Goal: Information Seeking & Learning: Learn about a topic

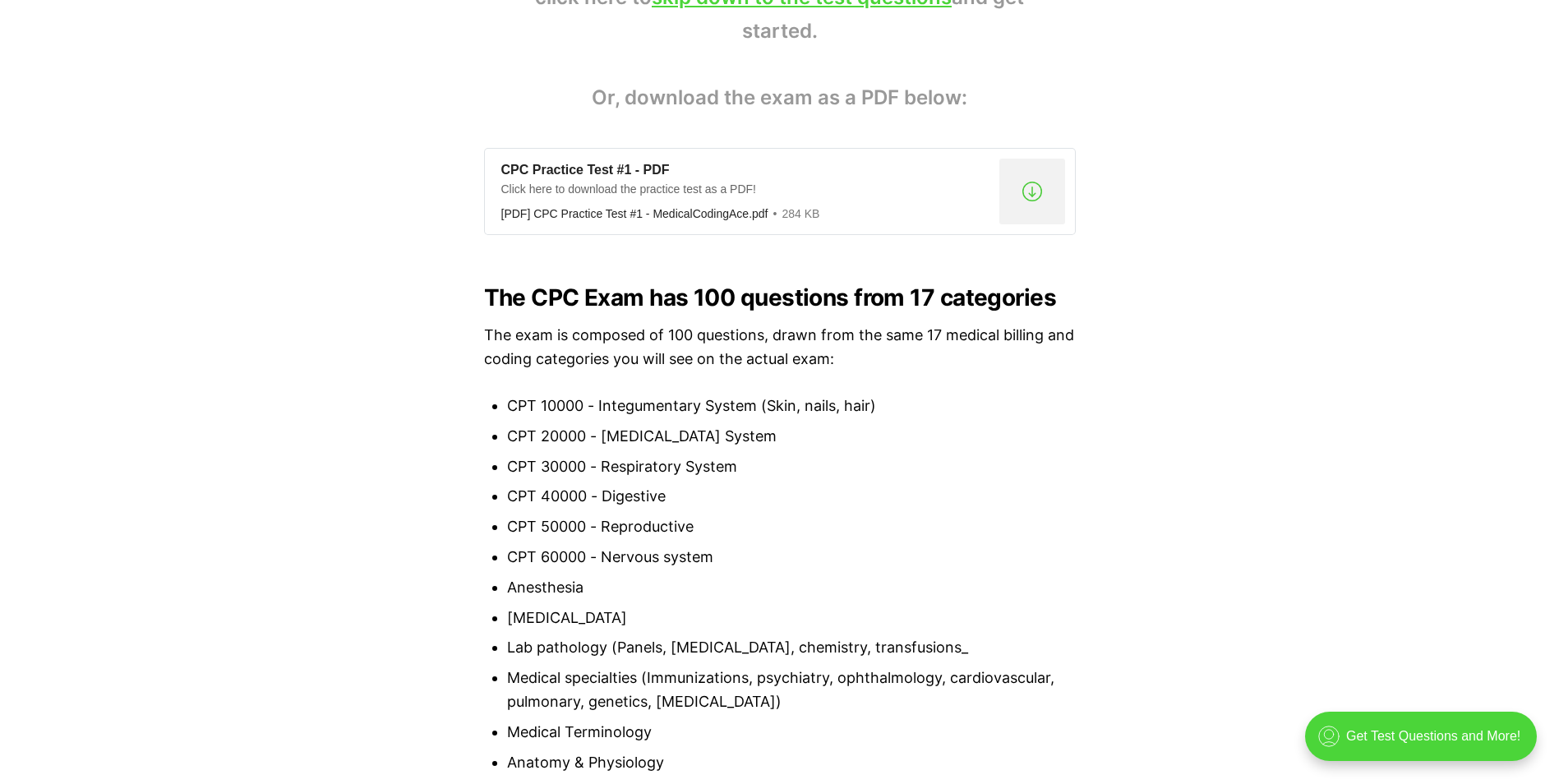
scroll to position [1150, 0]
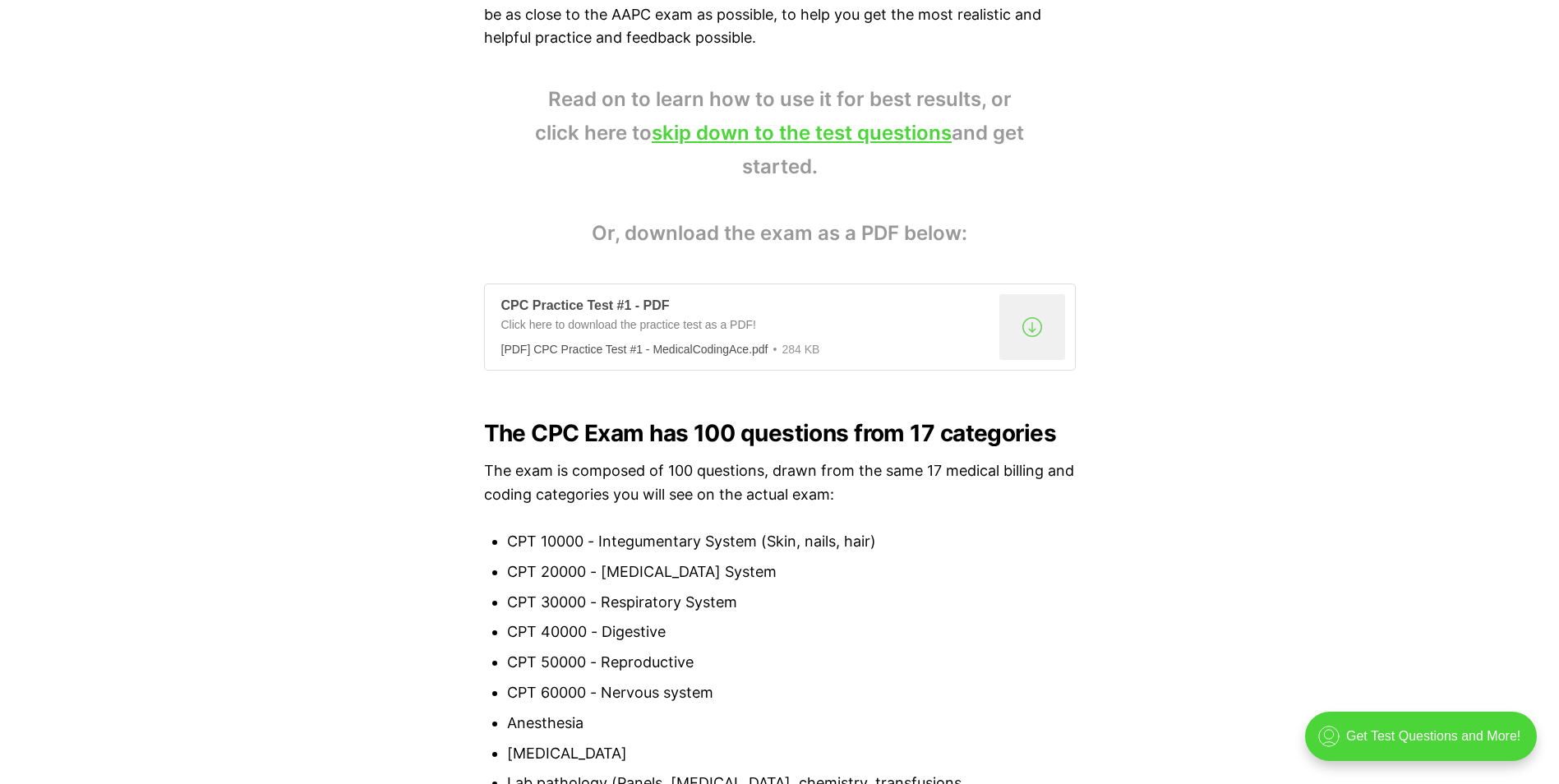
click at [1032, 324] on div ".a{fill:none;stroke:currentColor;stroke-linecap:round;stroke-linejoin:round;str…" at bounding box center [1031, 326] width 66 height 66
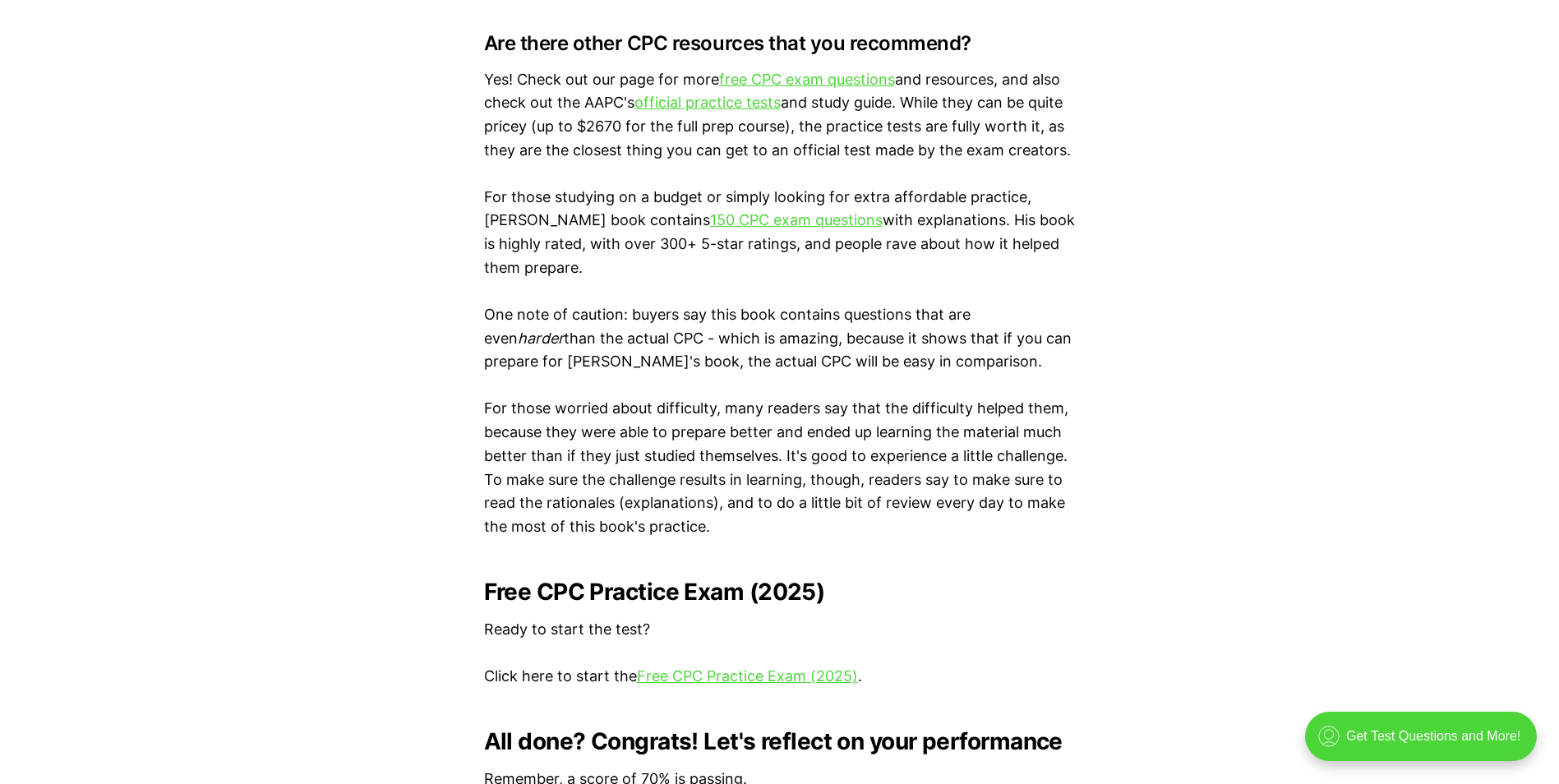
scroll to position [2711, 0]
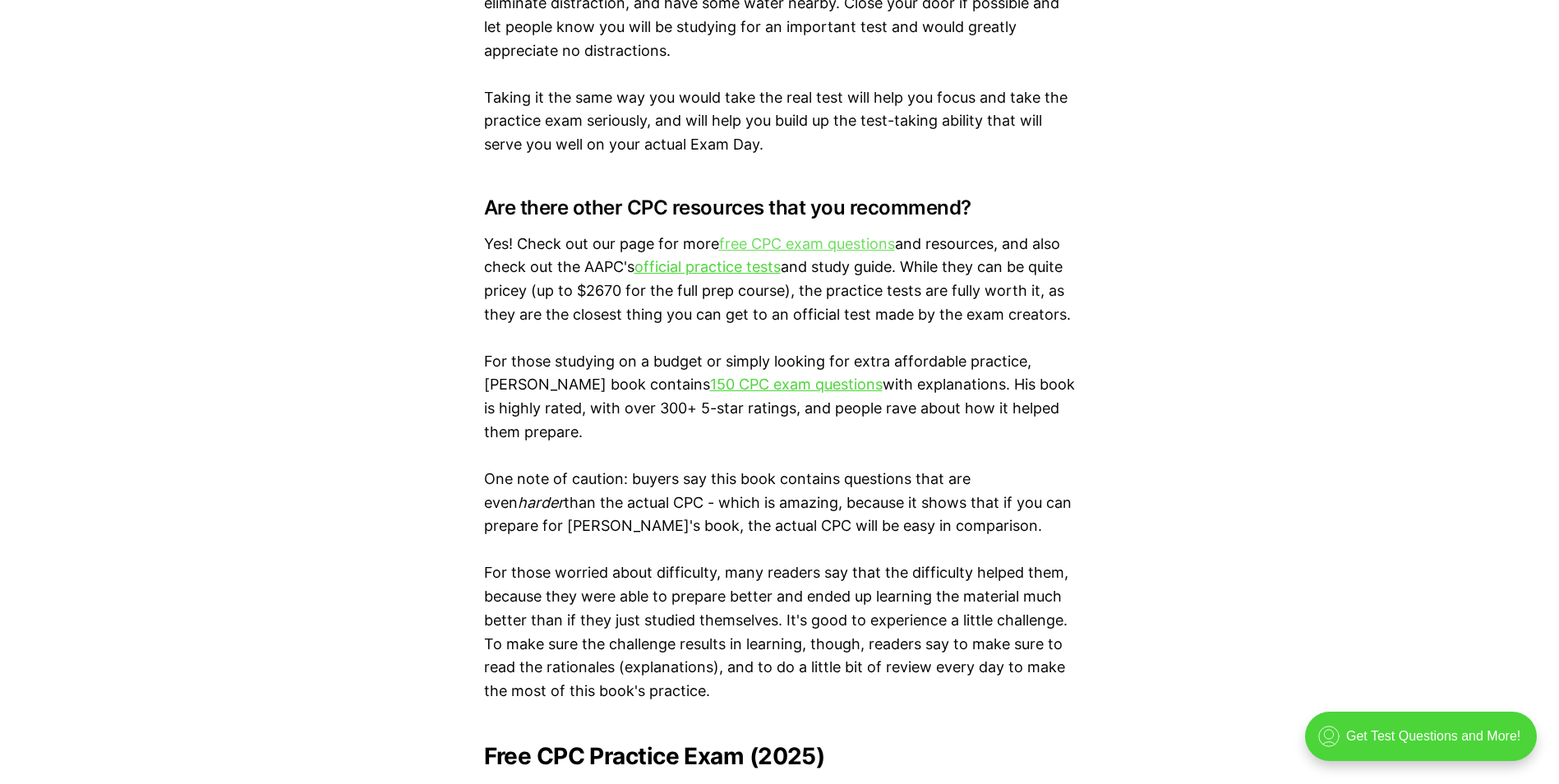
click at [773, 245] on link "free CPC exam questions" at bounding box center [807, 243] width 176 height 17
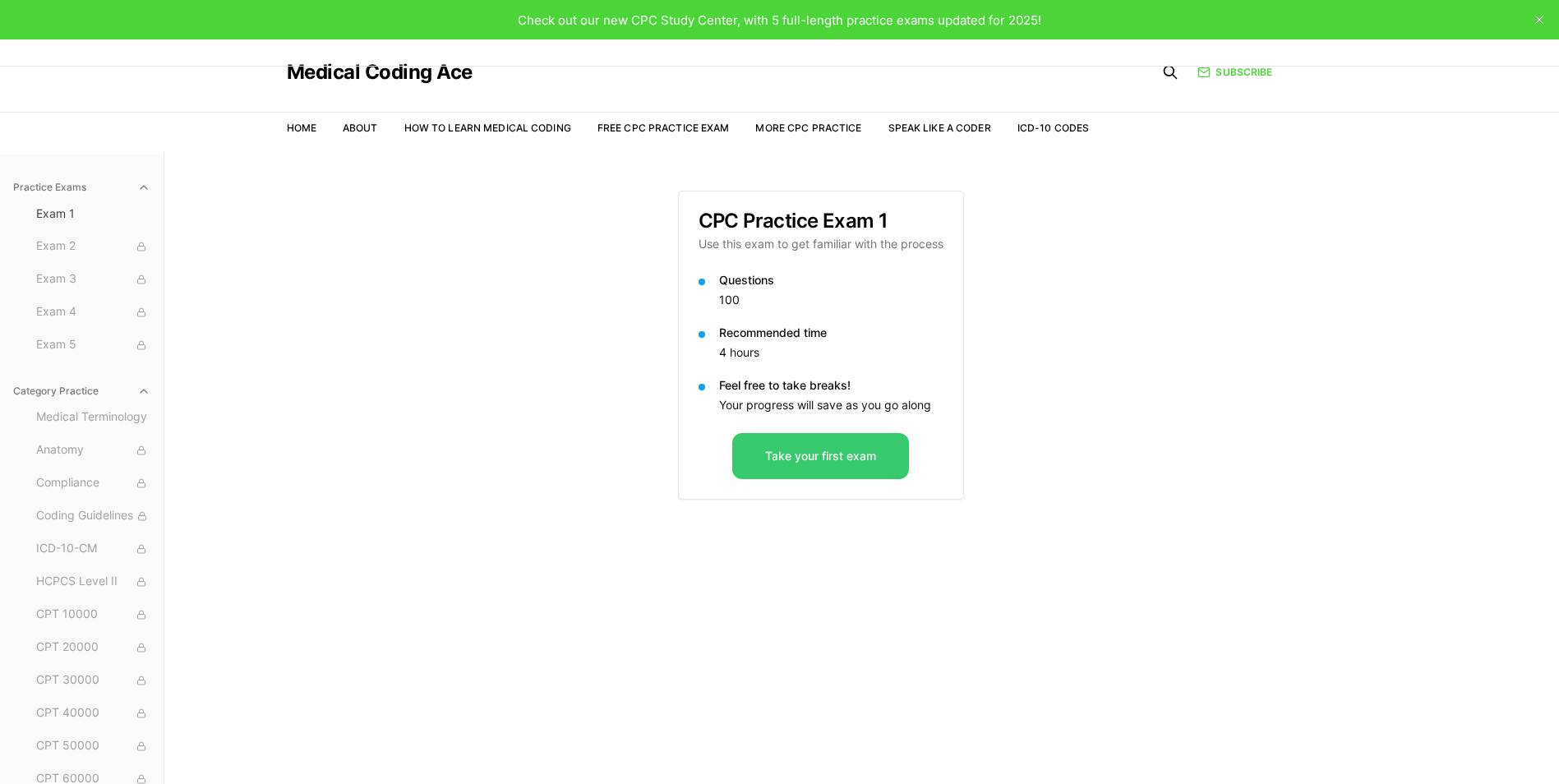
click at [830, 450] on button "Take your first exam" at bounding box center [820, 456] width 177 height 46
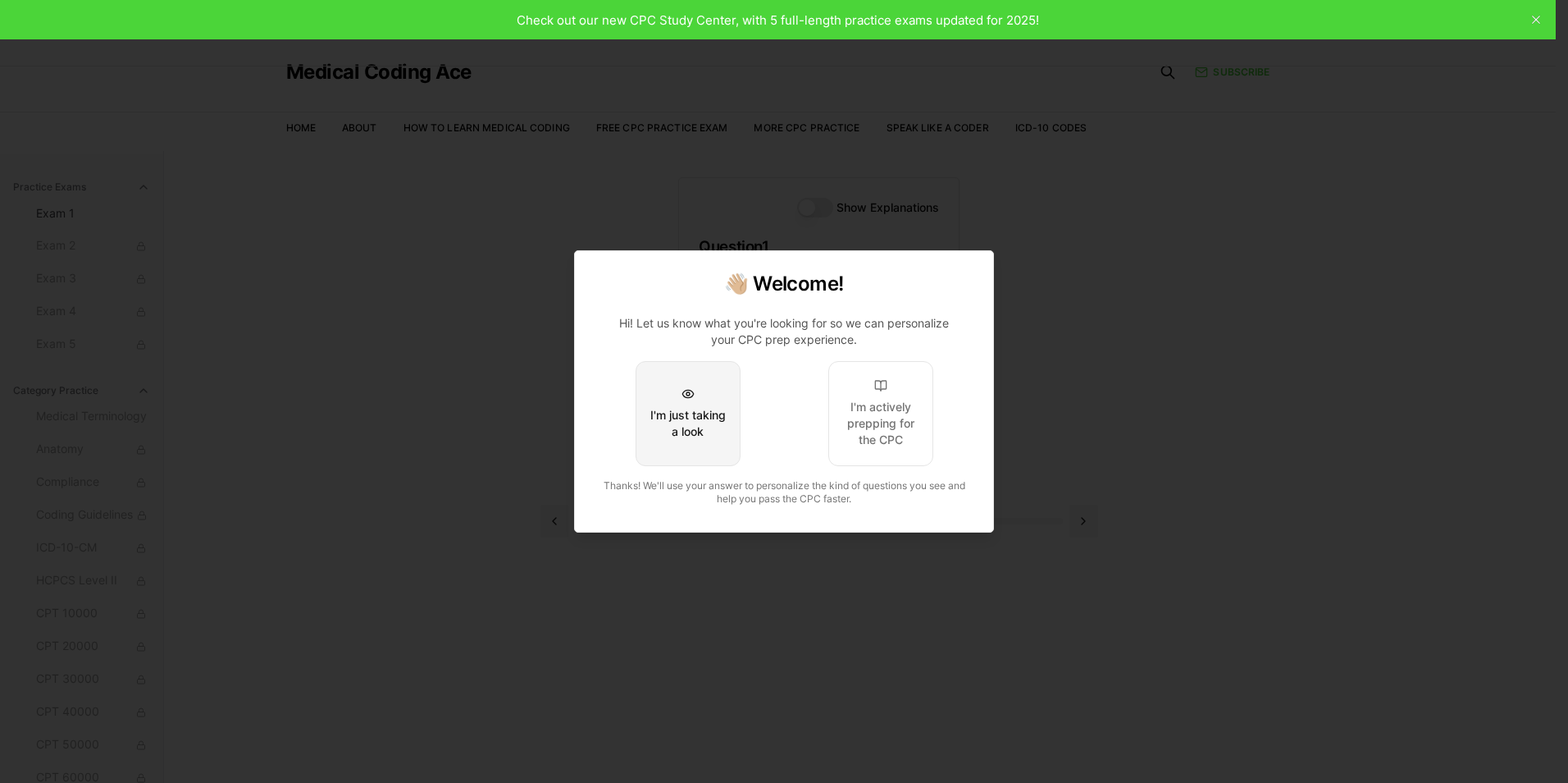
click at [708, 405] on button "I'm just taking a look" at bounding box center [688, 413] width 105 height 105
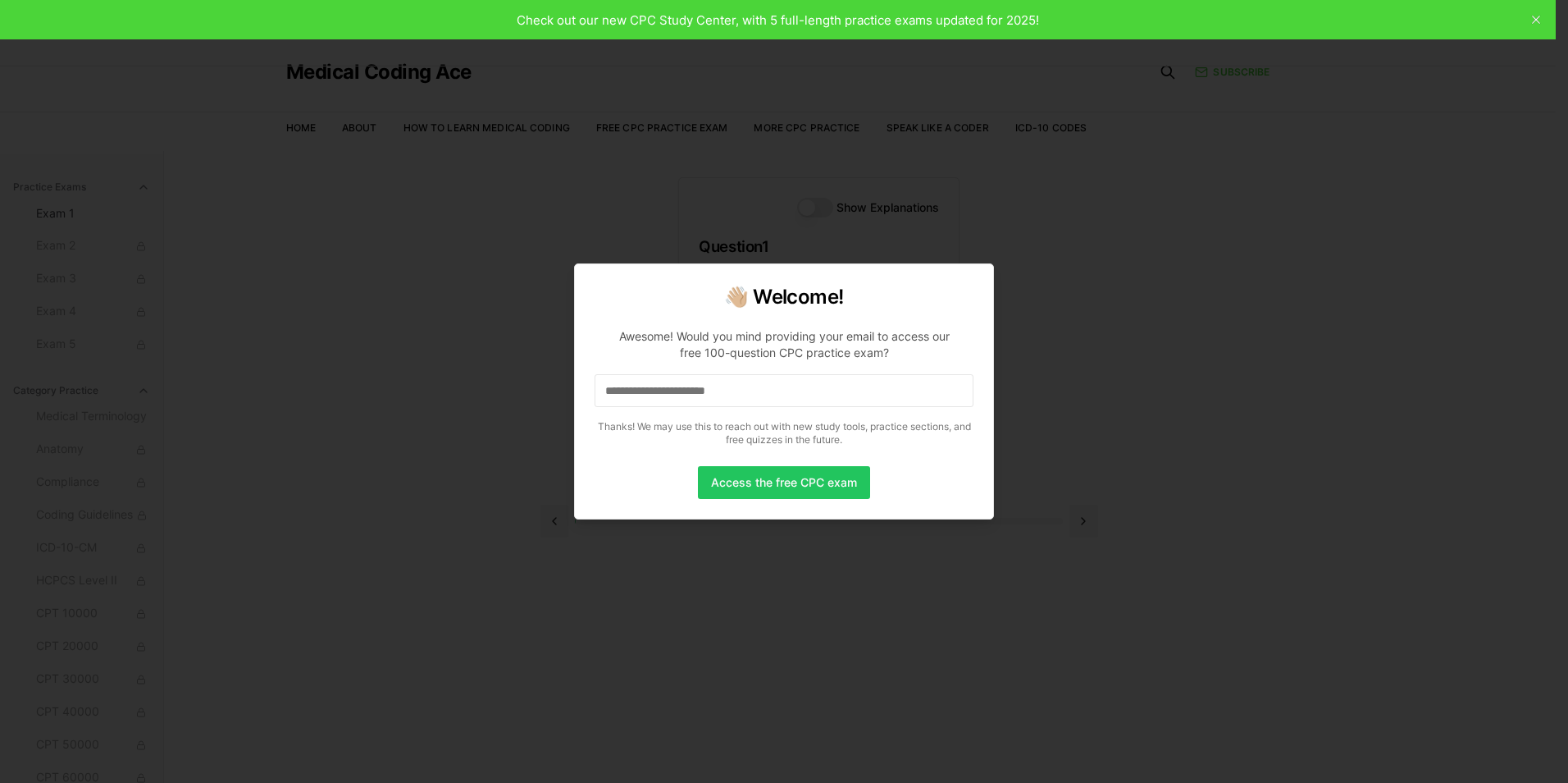
click at [827, 392] on input at bounding box center [784, 391] width 379 height 32
click at [759, 482] on button "Access the free CPC exam" at bounding box center [784, 482] width 172 height 32
click at [811, 388] on input "**********" at bounding box center [784, 391] width 379 height 32
click at [922, 458] on div "**********" at bounding box center [784, 391] width 420 height 256
click at [790, 479] on button "Access the free CPC exam" at bounding box center [784, 482] width 172 height 32
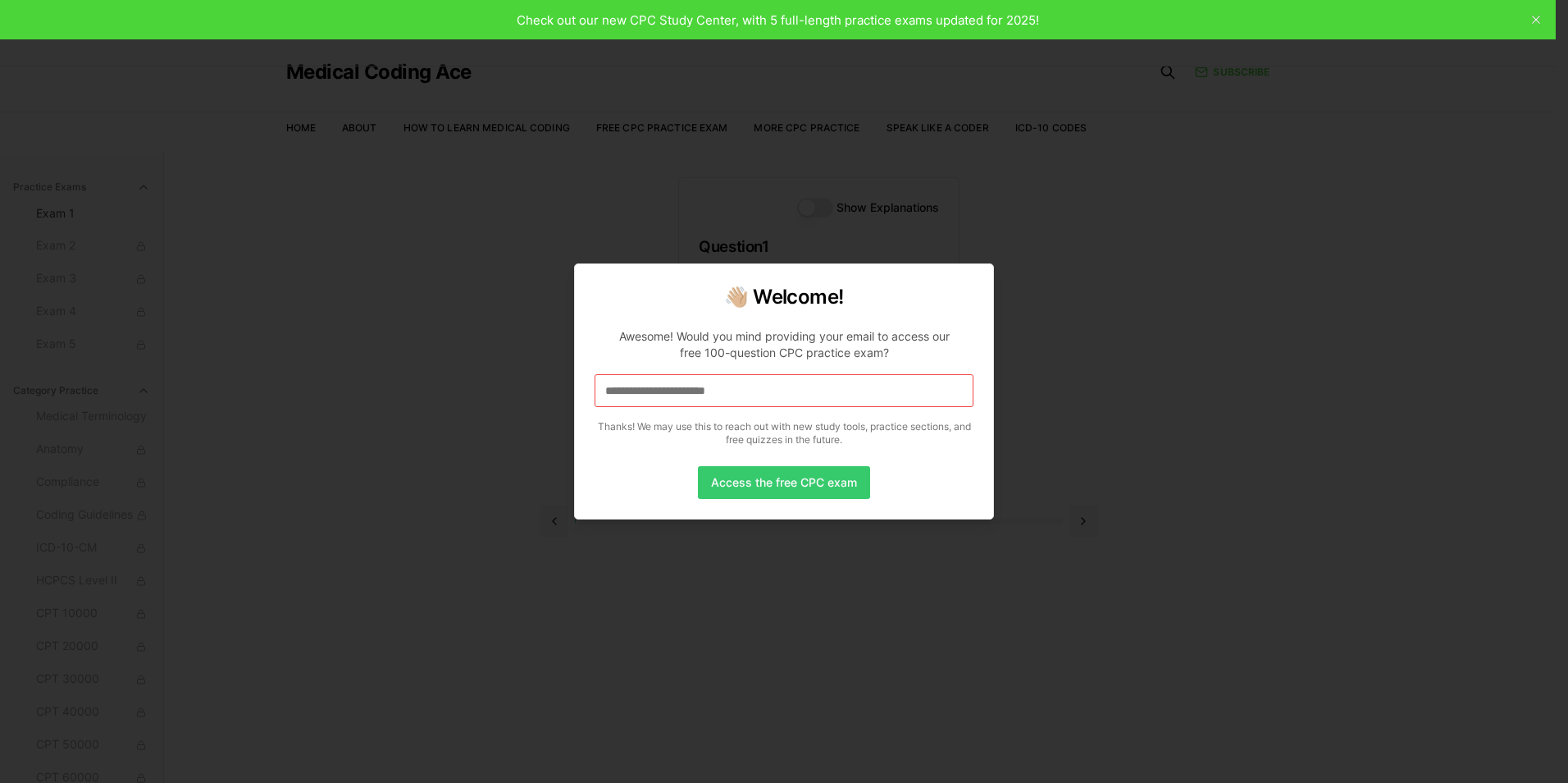
click at [790, 479] on button "Access the free CPC exam" at bounding box center [784, 482] width 172 height 32
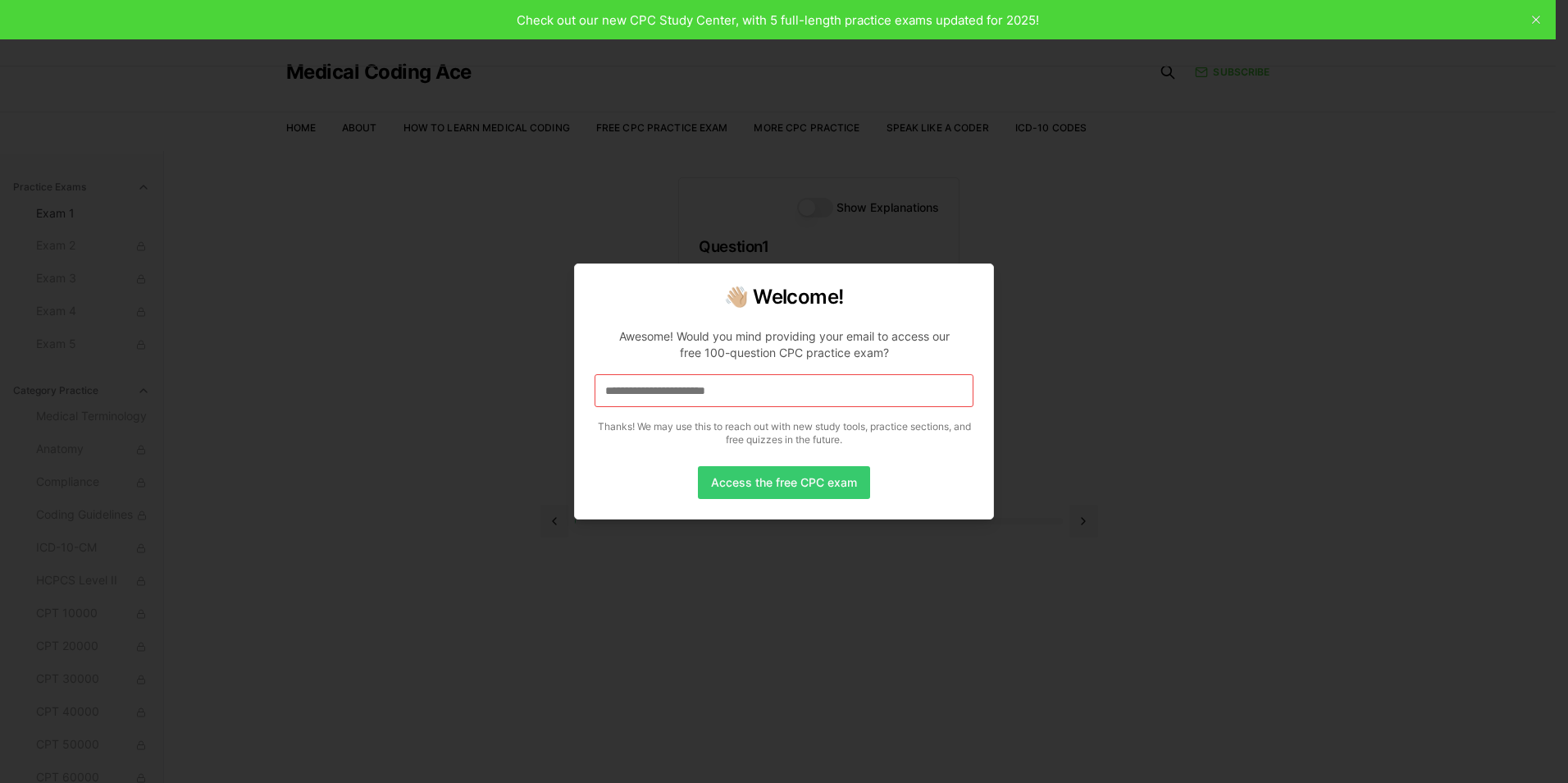
click at [790, 479] on button "Access the free CPC exam" at bounding box center [784, 482] width 172 height 32
click at [810, 392] on input "**********" at bounding box center [784, 391] width 379 height 32
click at [749, 484] on button "Access the free CPC exam" at bounding box center [784, 482] width 172 height 32
click at [751, 483] on button "Access the free CPC exam" at bounding box center [784, 482] width 172 height 32
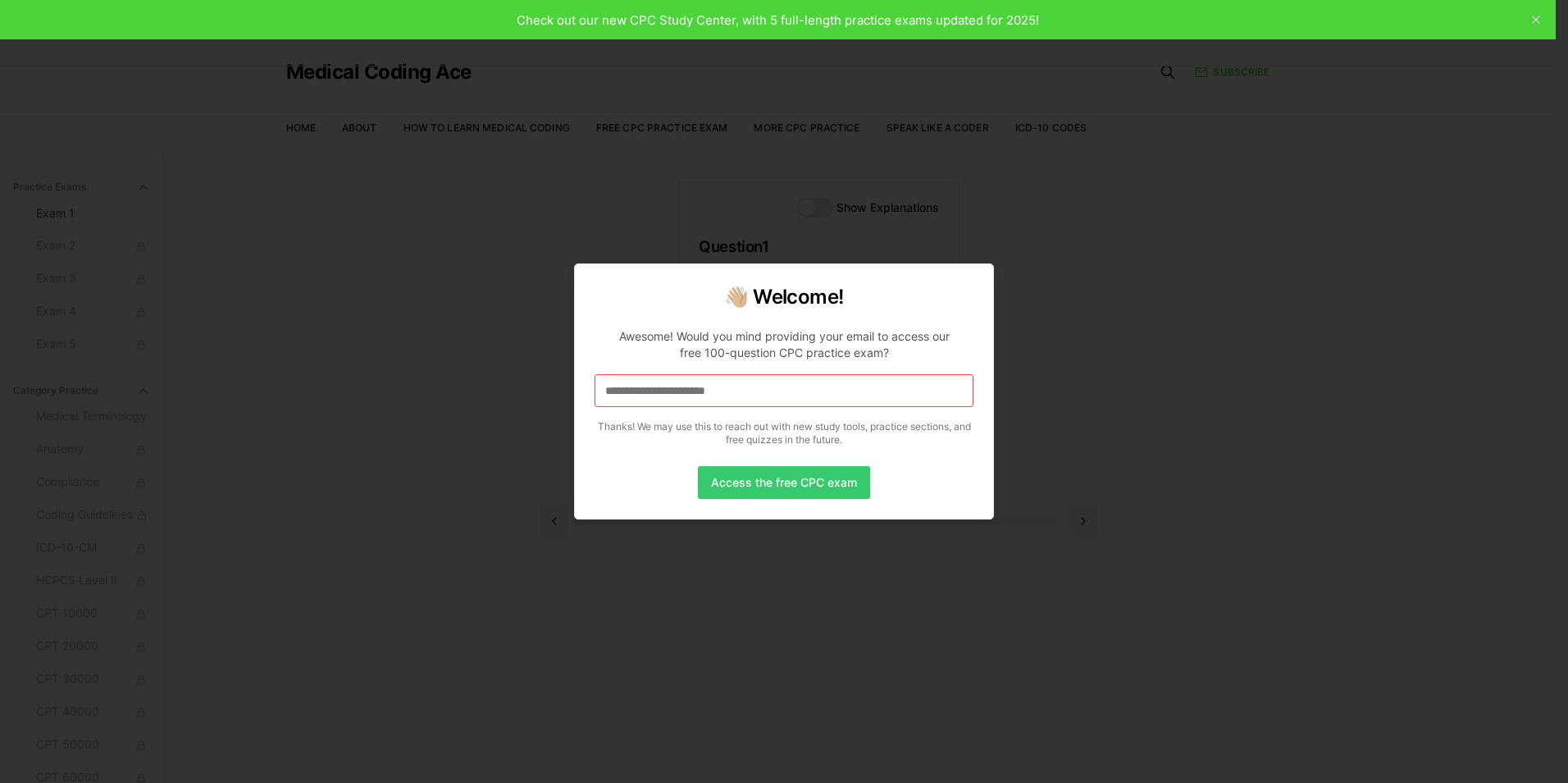
click at [751, 483] on button "Access the free CPC exam" at bounding box center [784, 482] width 172 height 32
click at [747, 543] on div at bounding box center [784, 392] width 1568 height 783
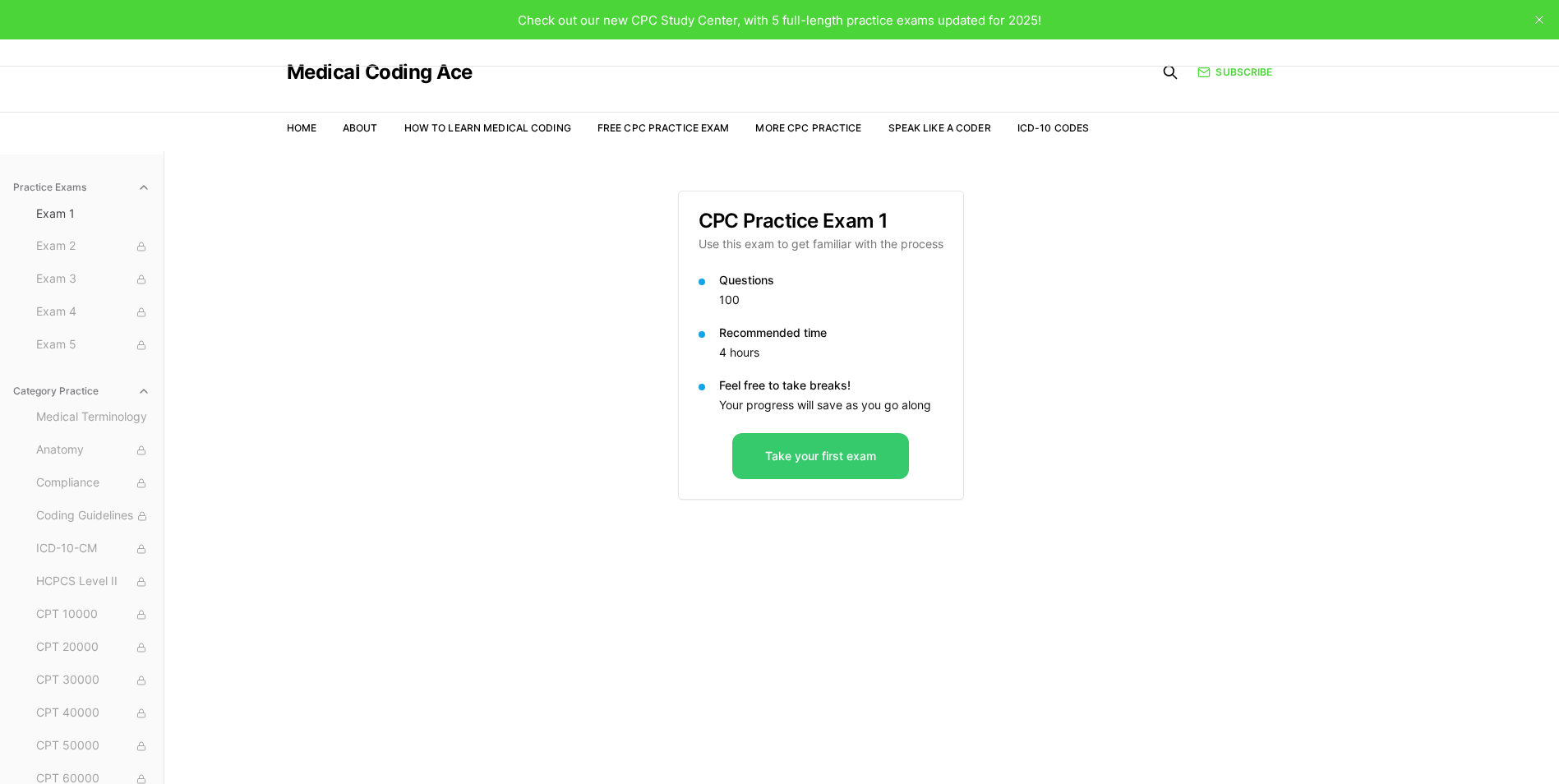
click at [826, 447] on button "Take your first exam" at bounding box center [820, 456] width 177 height 46
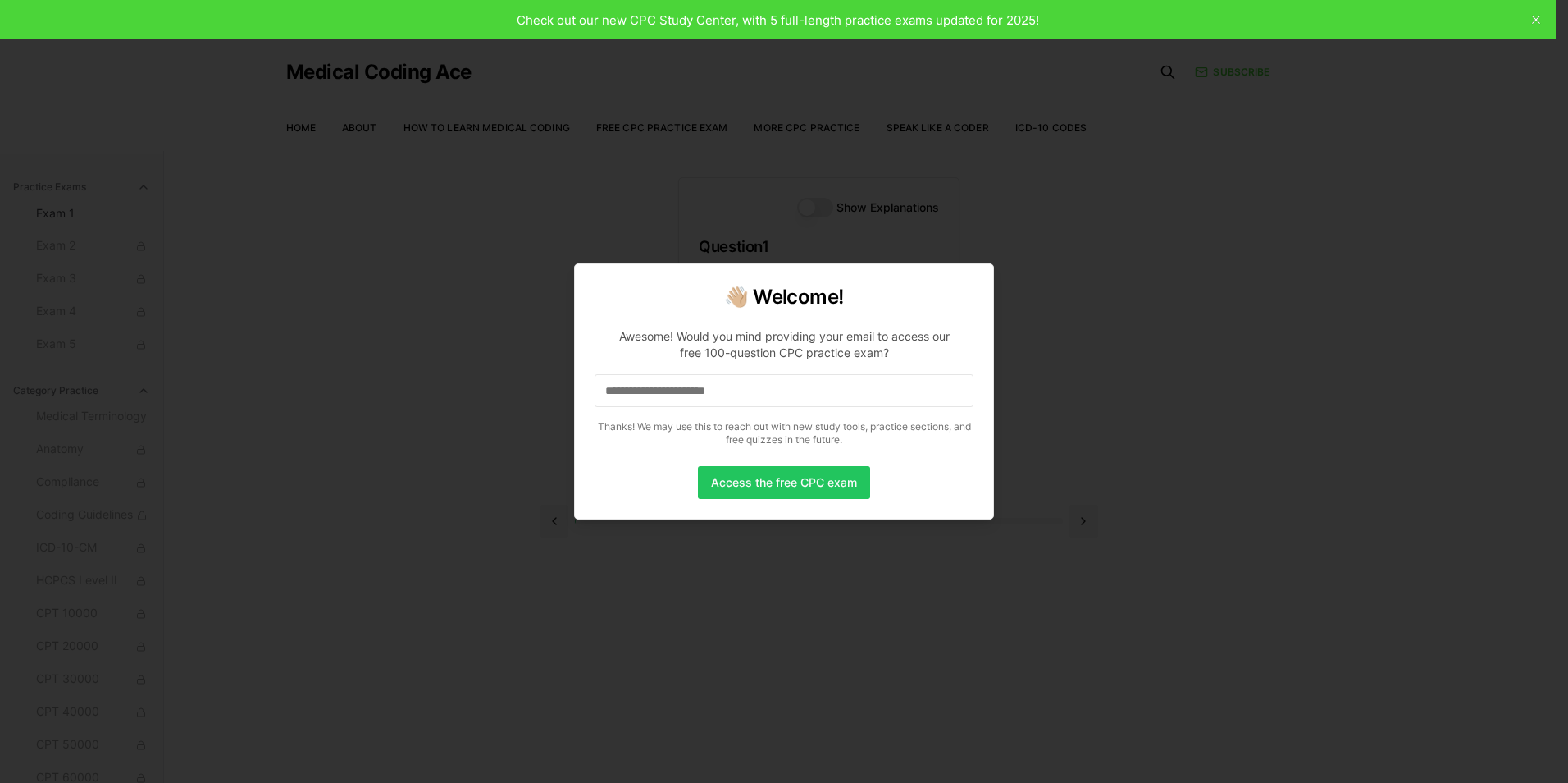
drag, startPoint x: 784, startPoint y: 394, endPoint x: 566, endPoint y: 374, distance: 218.9
click at [566, 374] on body "Check out our new CPC Study Center, with 5 full-length practice exams updated f…" at bounding box center [778, 467] width 1556 height 934
click at [746, 482] on button "Access the free CPC exam" at bounding box center [784, 482] width 172 height 32
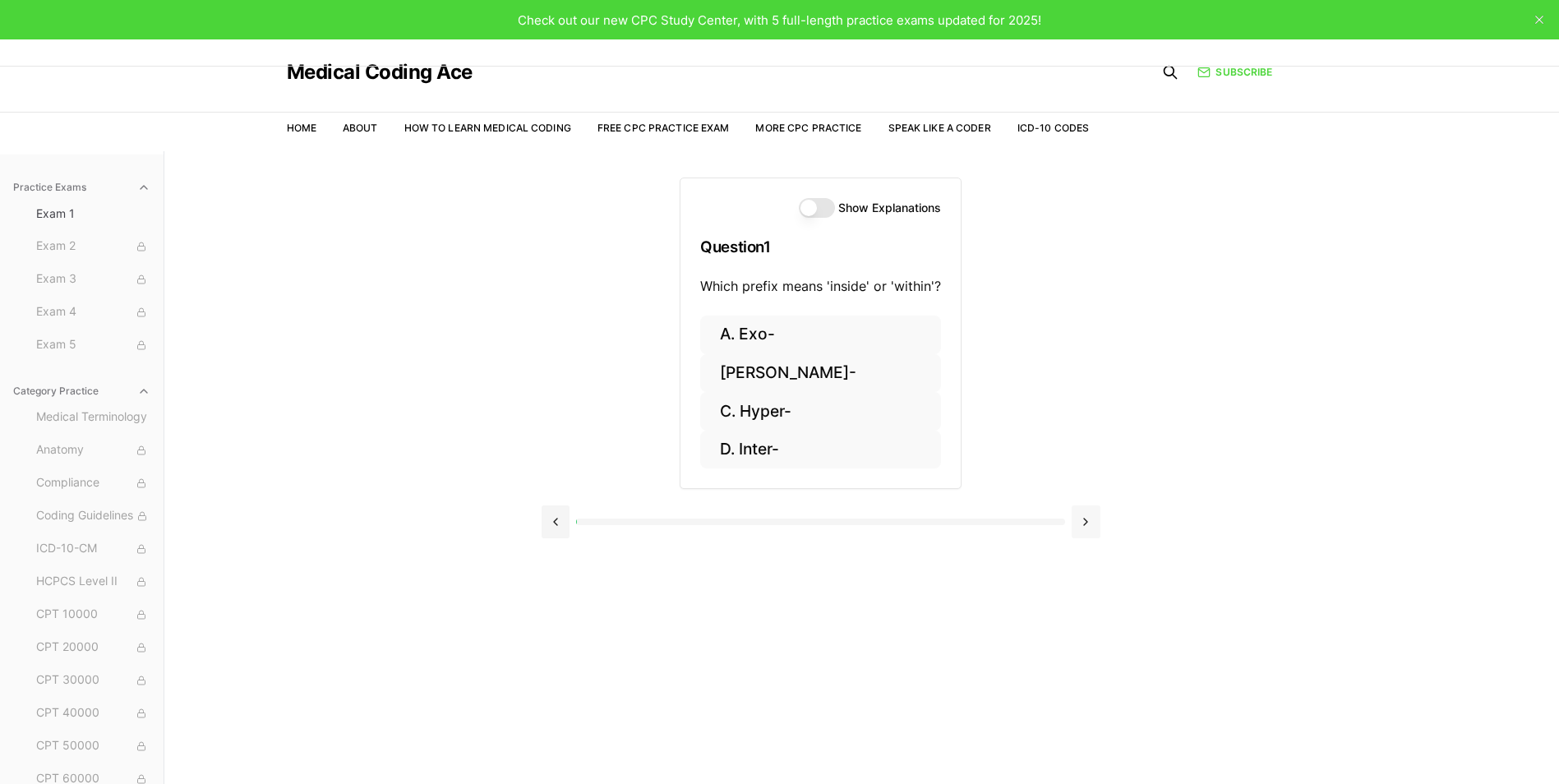
click at [1080, 520] on button at bounding box center [1086, 522] width 29 height 32
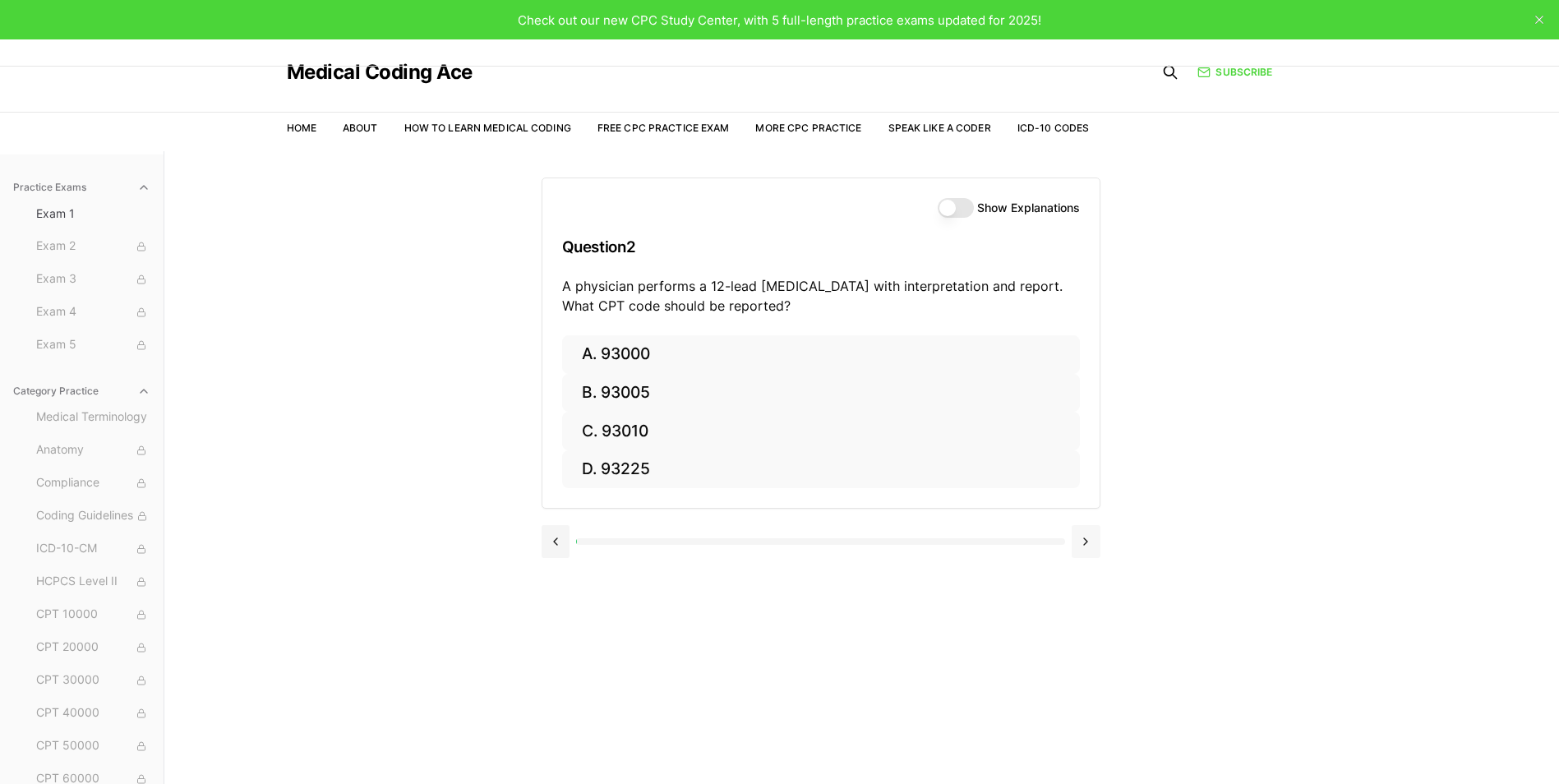
click at [1080, 520] on div at bounding box center [821, 539] width 559 height 62
click at [1082, 536] on button at bounding box center [1086, 541] width 29 height 32
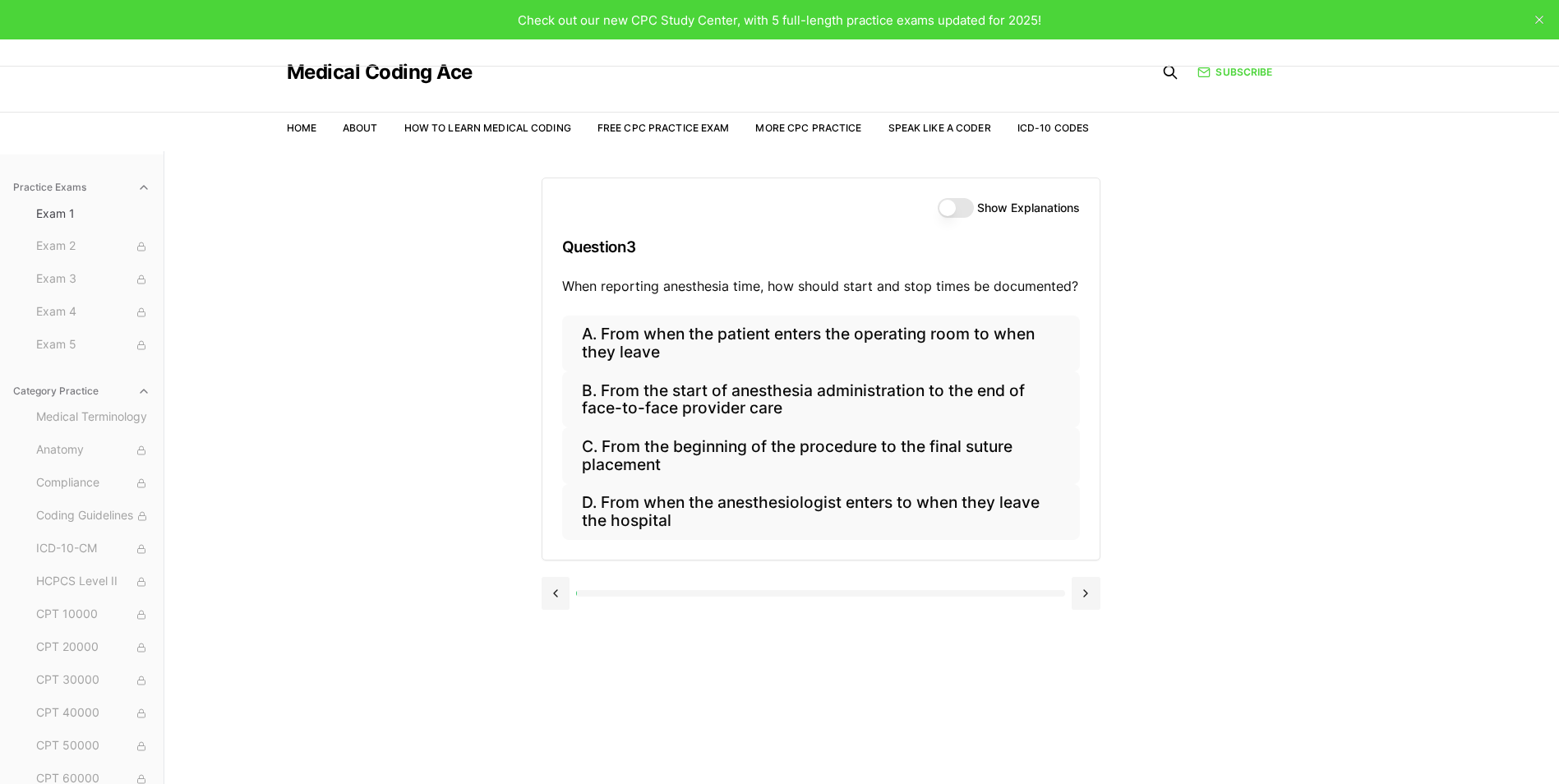
click at [1082, 537] on div "A. From when the patient enters the operating room to when they leave B. From t…" at bounding box center [821, 438] width 557 height 244
click at [1081, 595] on button at bounding box center [1086, 593] width 29 height 32
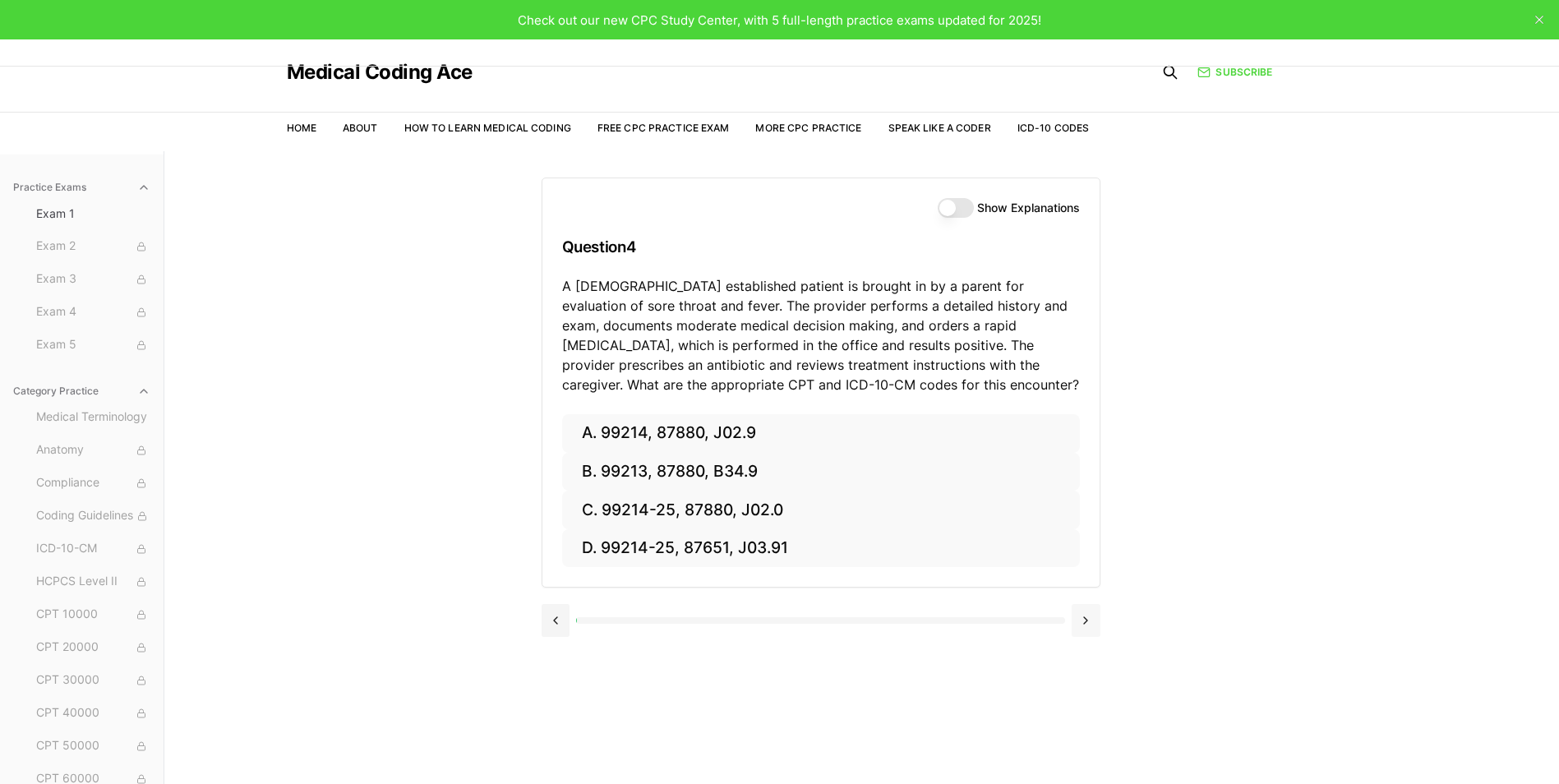
click at [1081, 617] on button at bounding box center [1086, 620] width 29 height 32
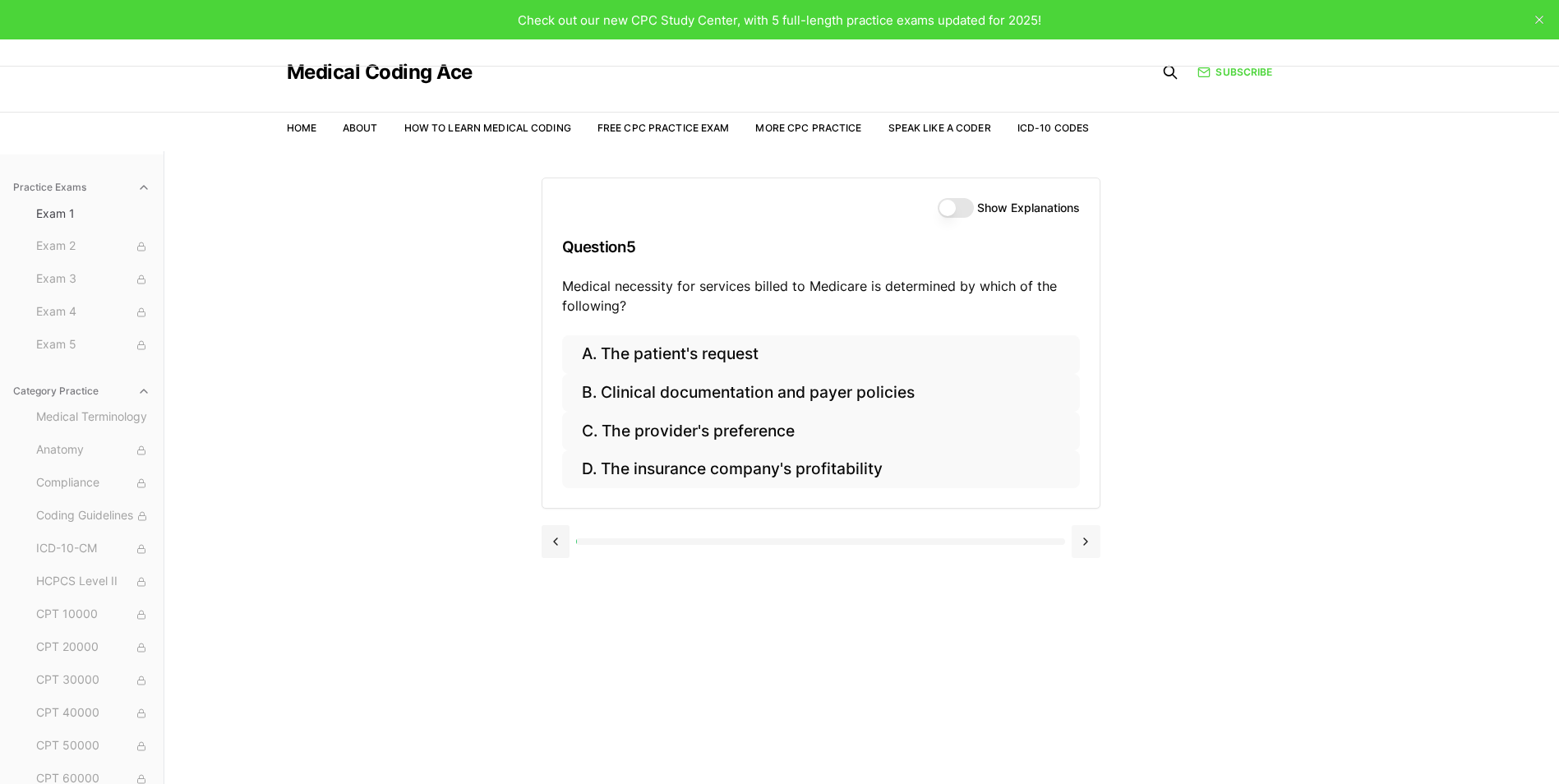
click at [1083, 538] on button at bounding box center [1086, 541] width 29 height 32
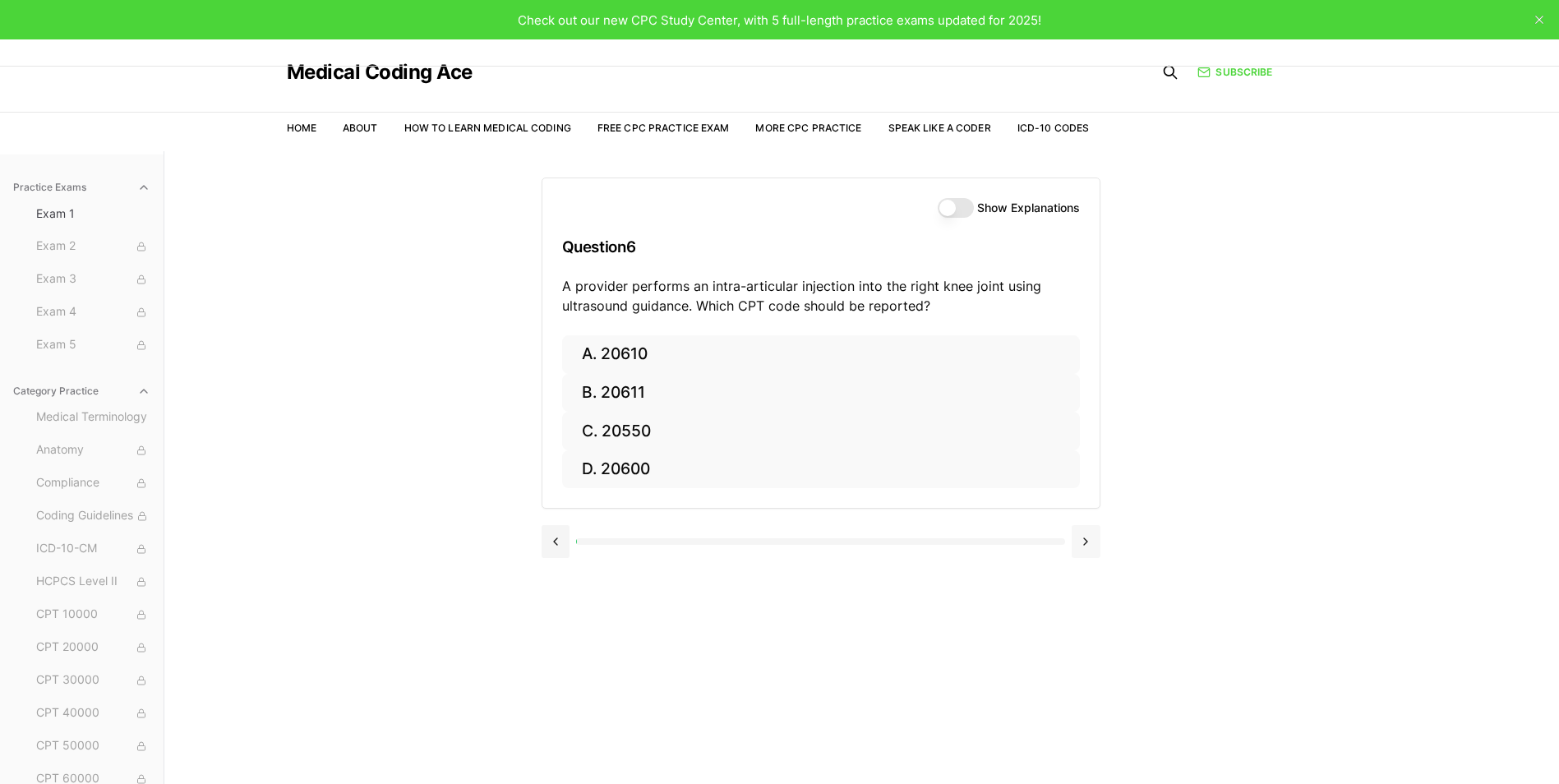
click at [1083, 538] on button at bounding box center [1086, 541] width 29 height 32
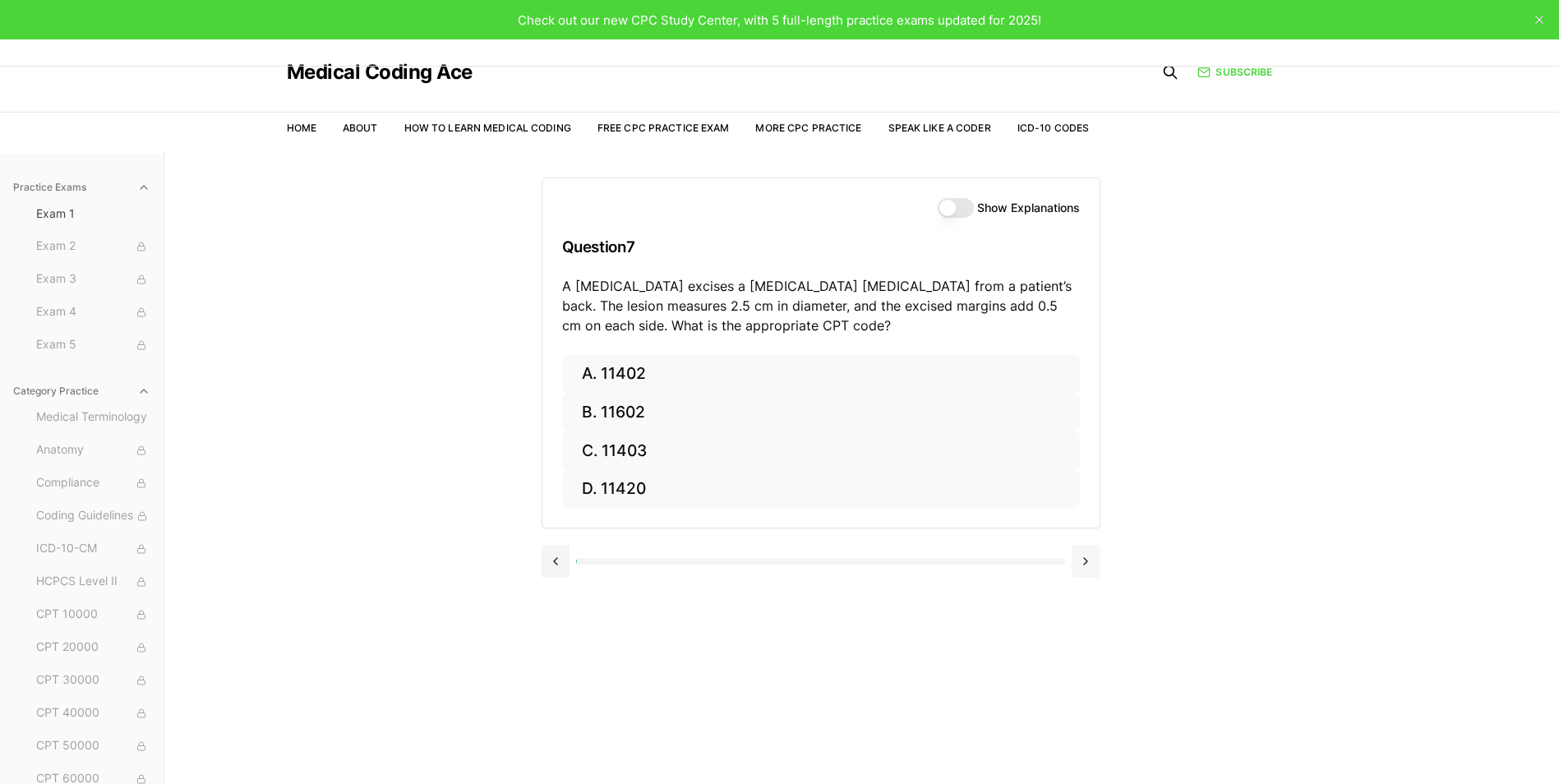
click at [1083, 538] on div at bounding box center [821, 559] width 559 height 62
click at [1080, 549] on button at bounding box center [1086, 561] width 29 height 32
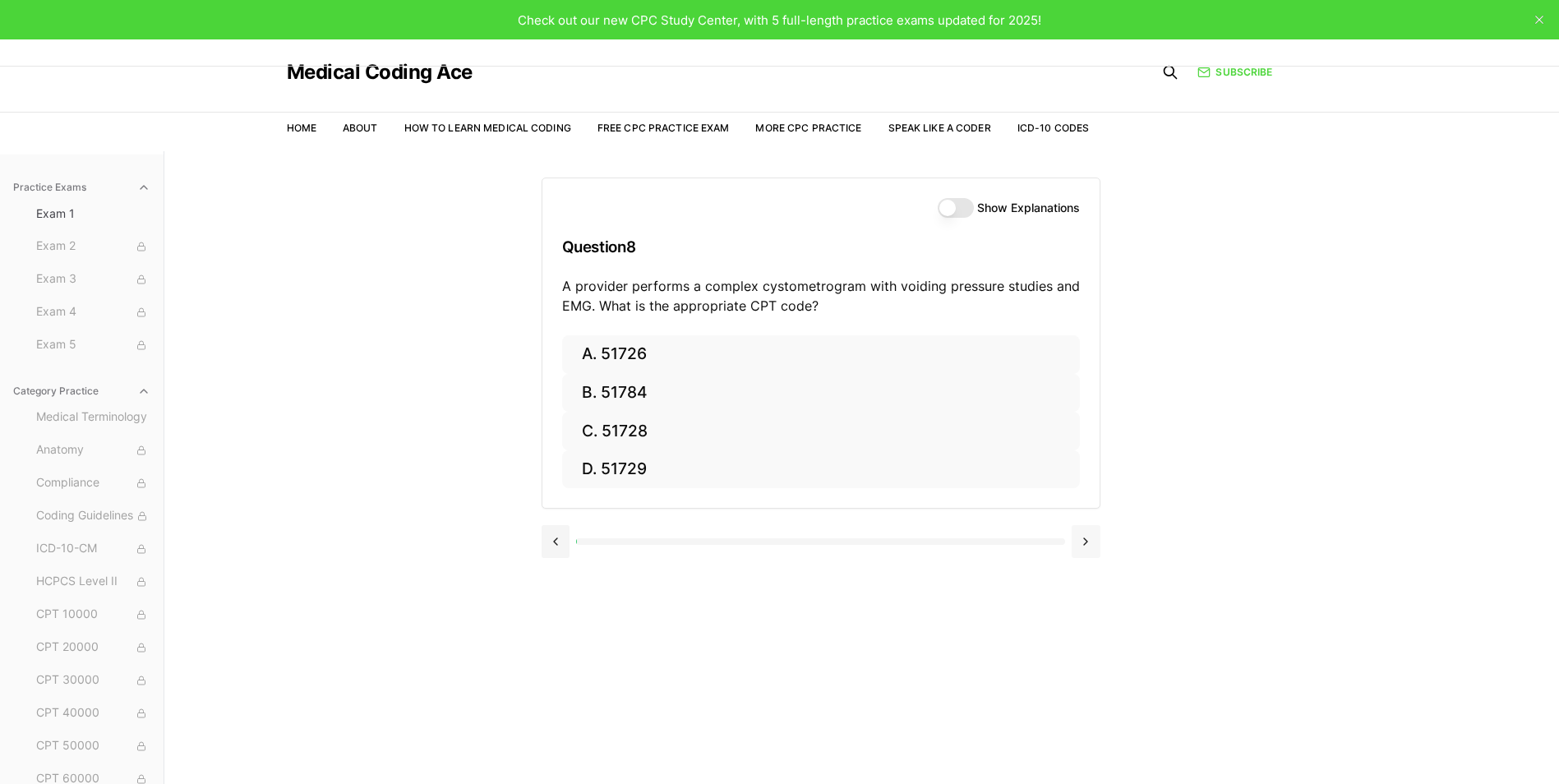
click at [1080, 549] on button at bounding box center [1086, 541] width 29 height 32
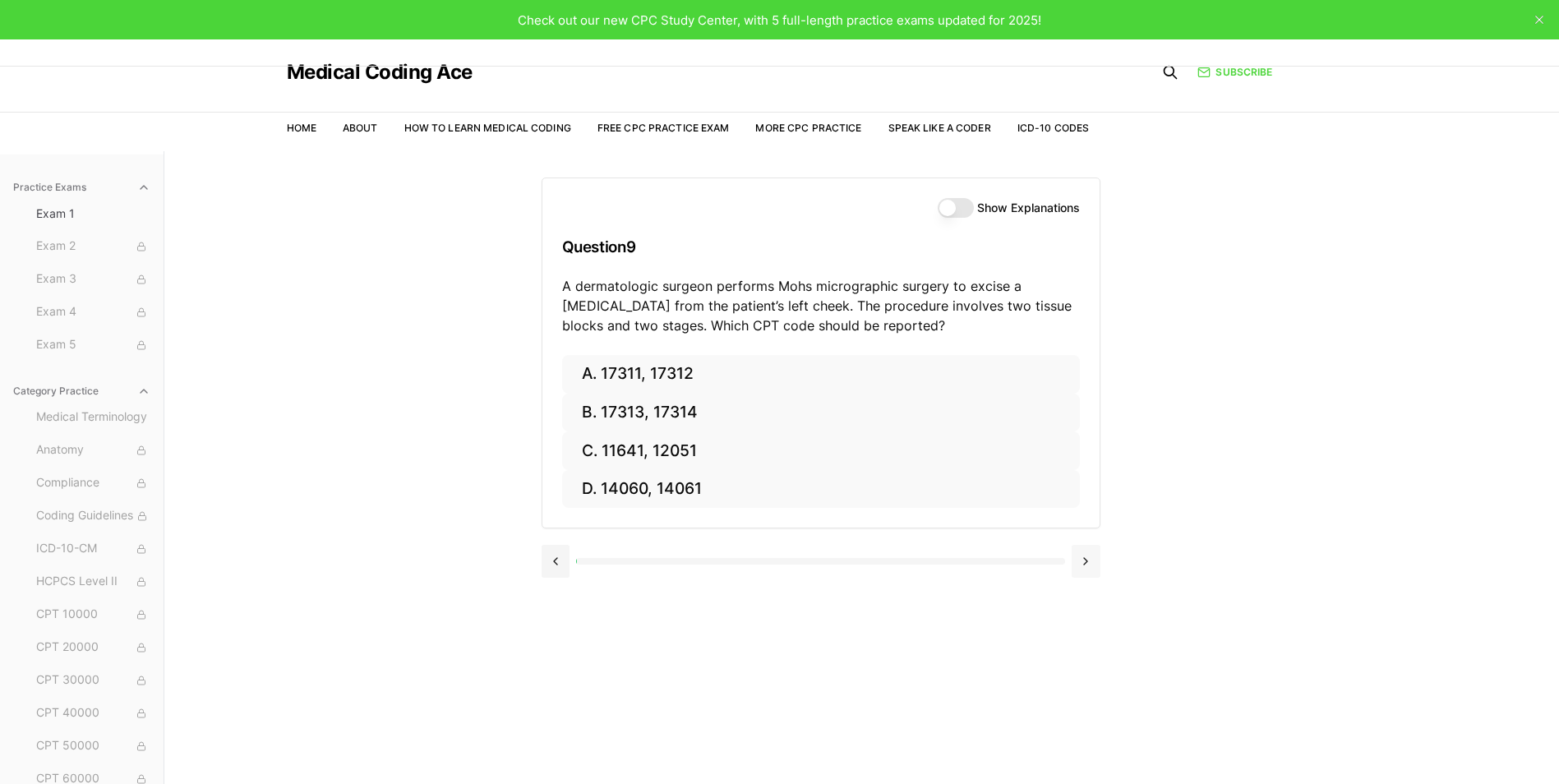
click at [1080, 549] on button at bounding box center [1086, 561] width 29 height 32
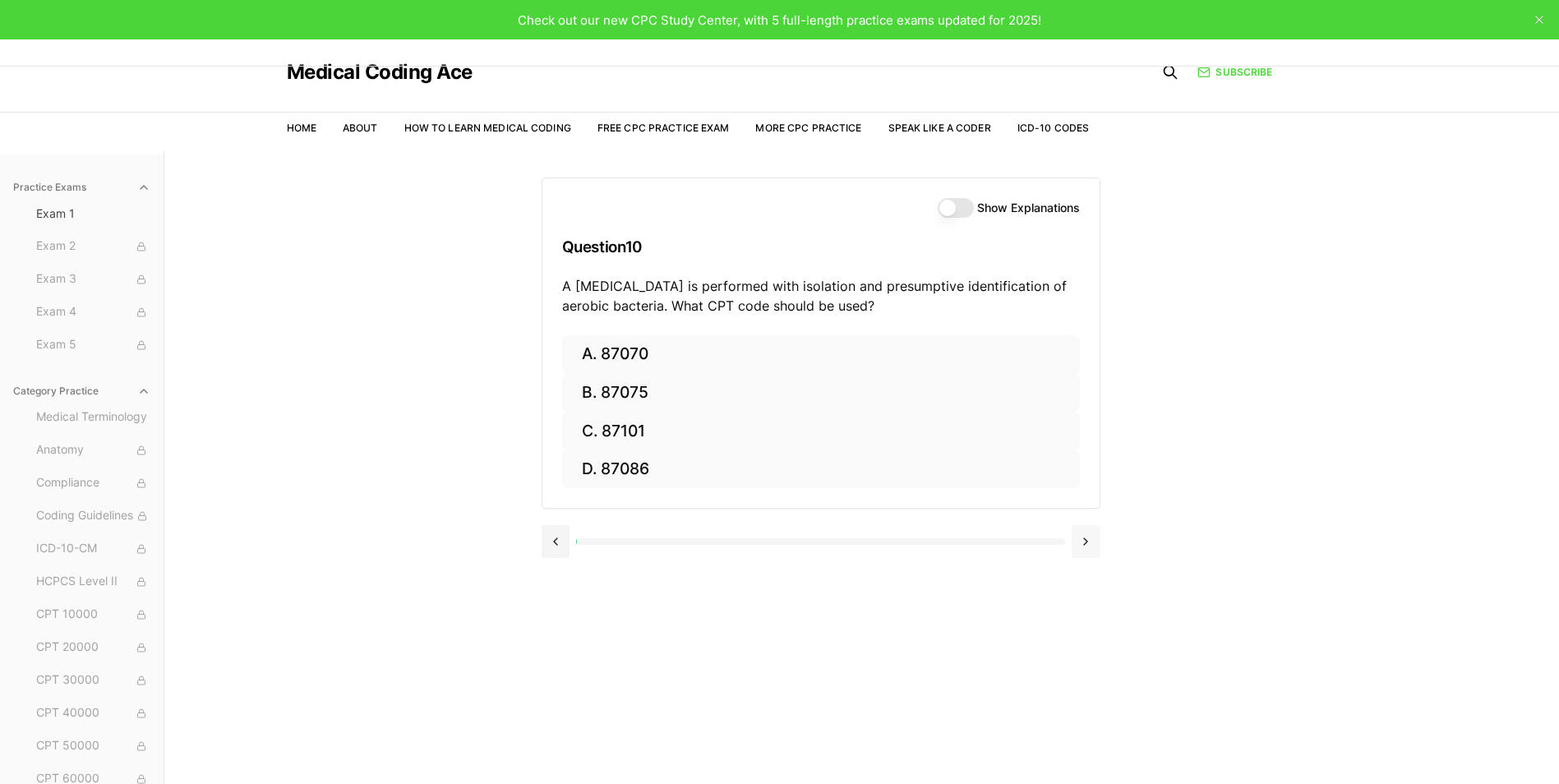
click at [1080, 549] on button at bounding box center [1086, 541] width 29 height 32
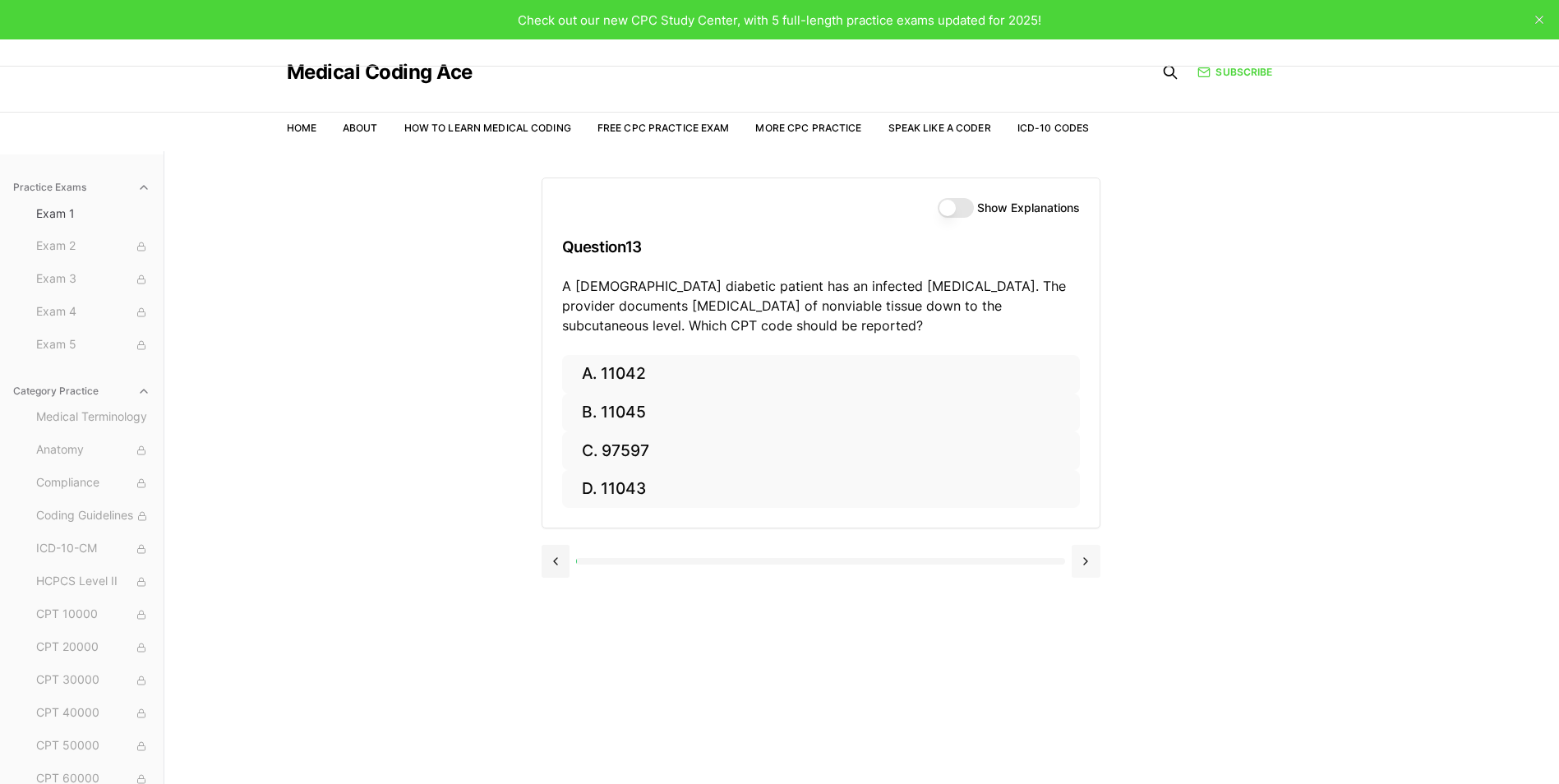
click at [1080, 549] on button at bounding box center [1086, 561] width 29 height 32
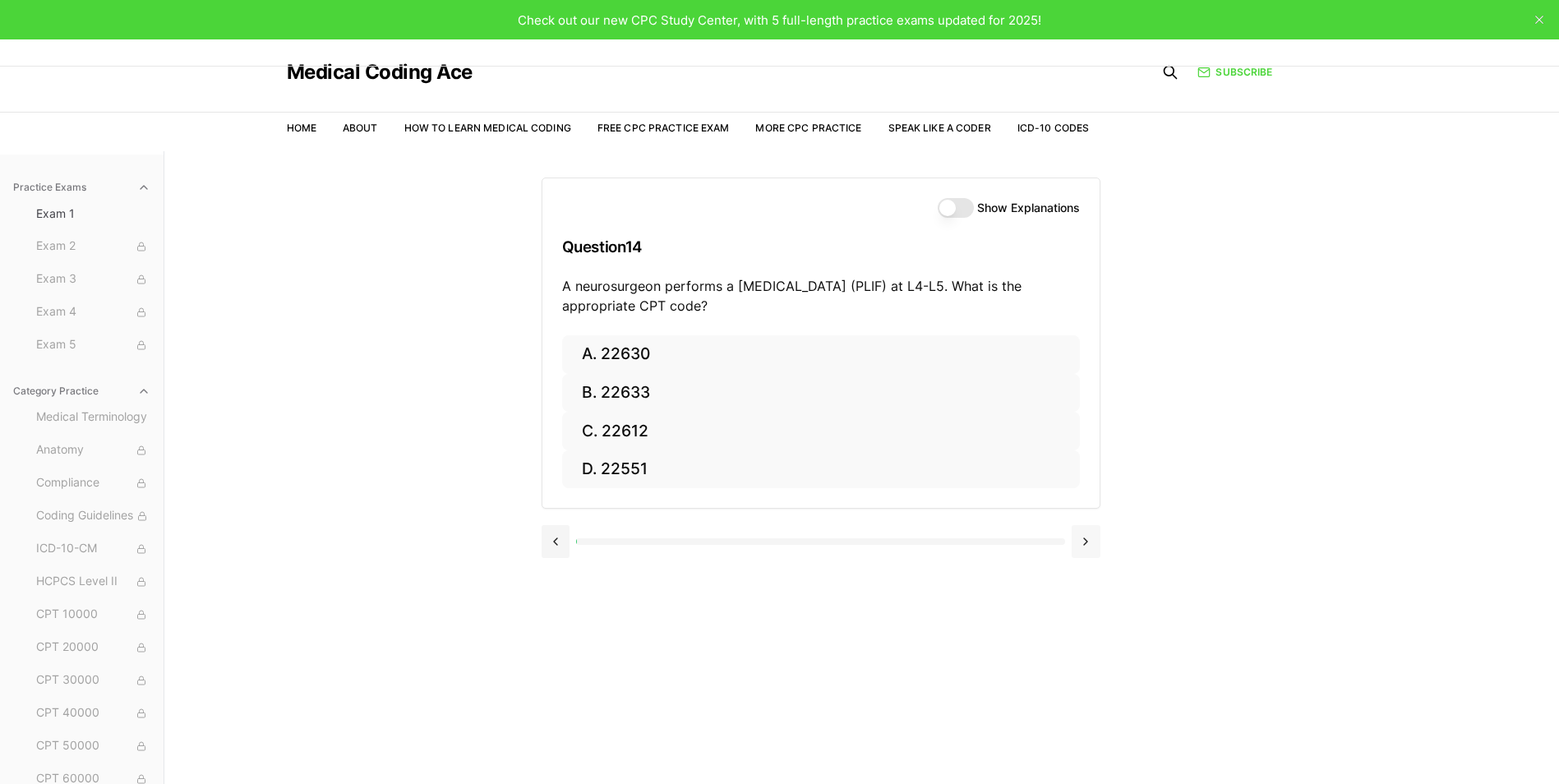
click at [1080, 549] on button at bounding box center [1086, 541] width 29 height 32
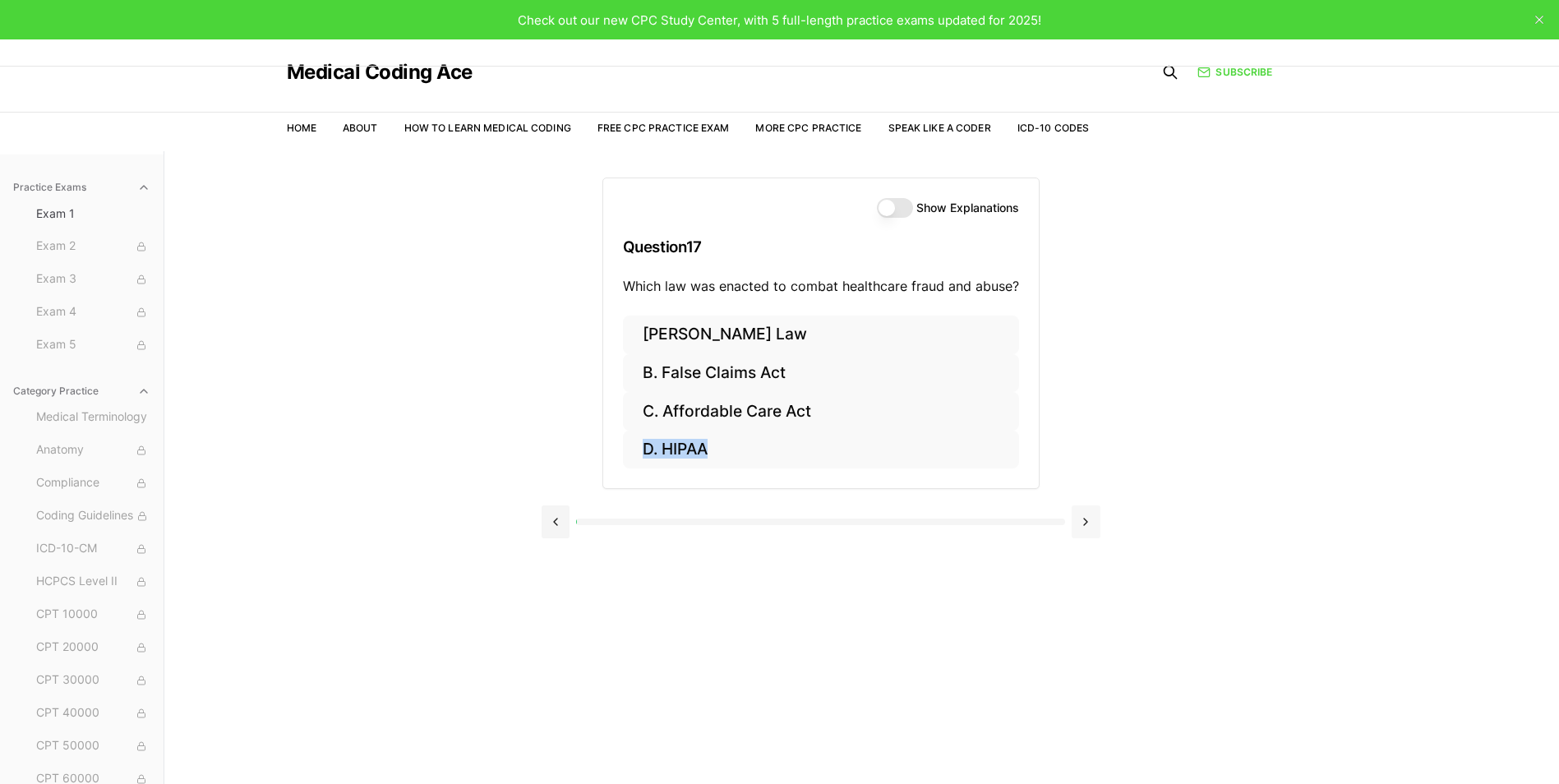
click at [1080, 549] on div at bounding box center [821, 519] width 559 height 62
drag, startPoint x: 1080, startPoint y: 549, endPoint x: 1081, endPoint y: 529, distance: 20.0
click at [1081, 529] on button at bounding box center [1086, 522] width 29 height 32
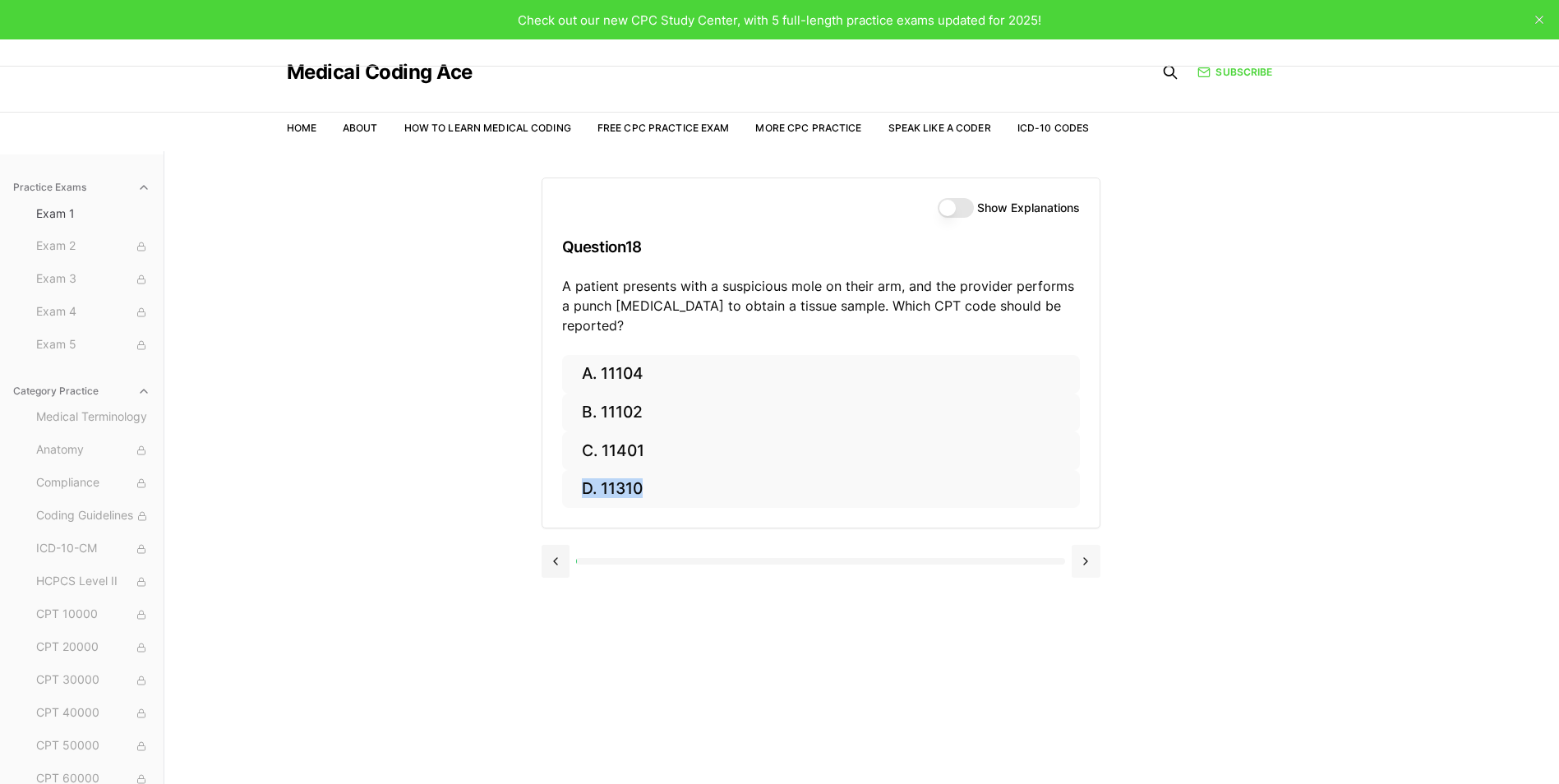
click at [1081, 545] on button at bounding box center [1086, 561] width 29 height 32
click at [1081, 529] on div at bounding box center [821, 559] width 559 height 62
click at [1081, 564] on button at bounding box center [1086, 561] width 29 height 32
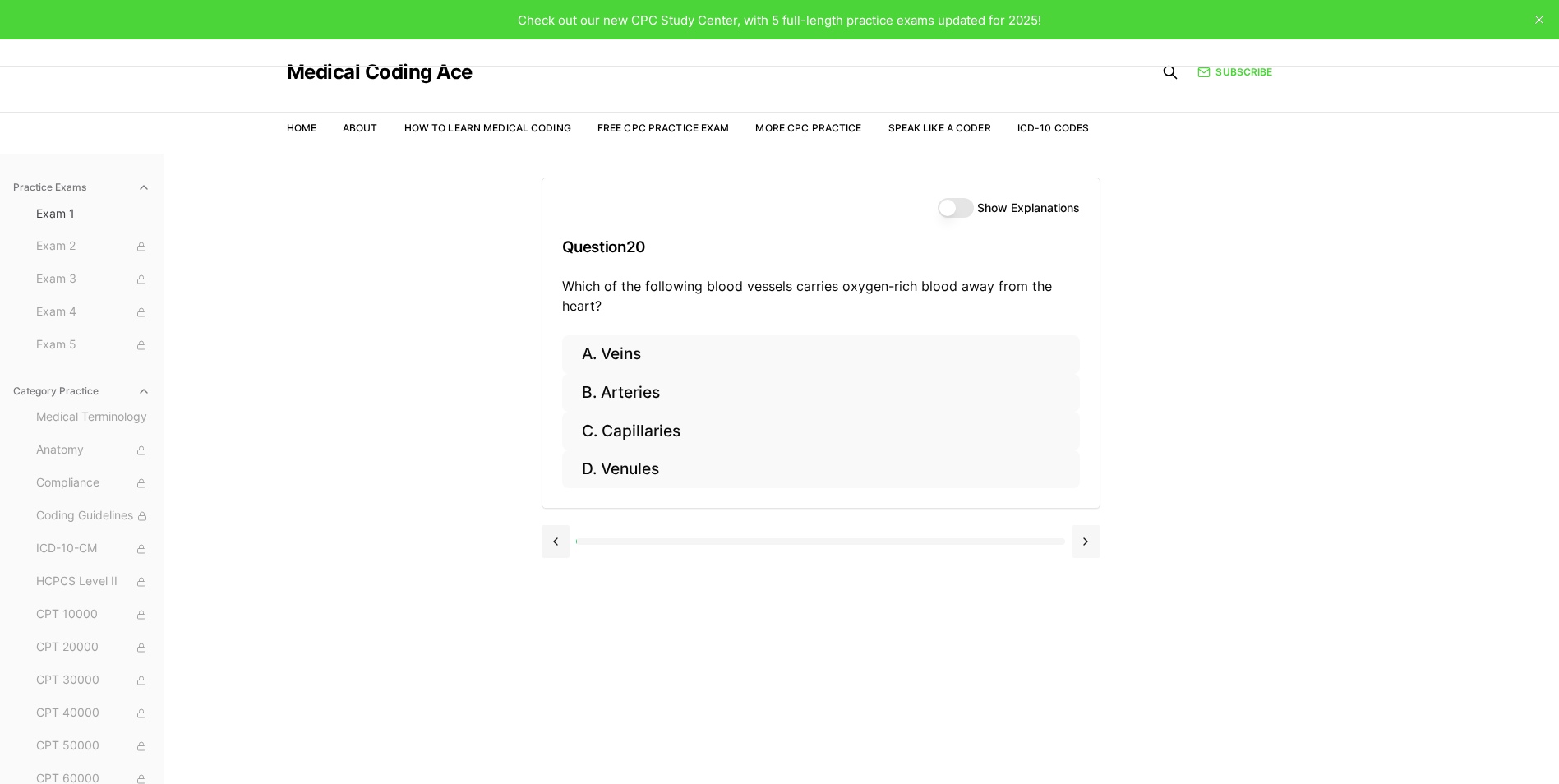
click at [1081, 564] on div at bounding box center [821, 539] width 559 height 62
click at [1084, 538] on button at bounding box center [1086, 541] width 29 height 32
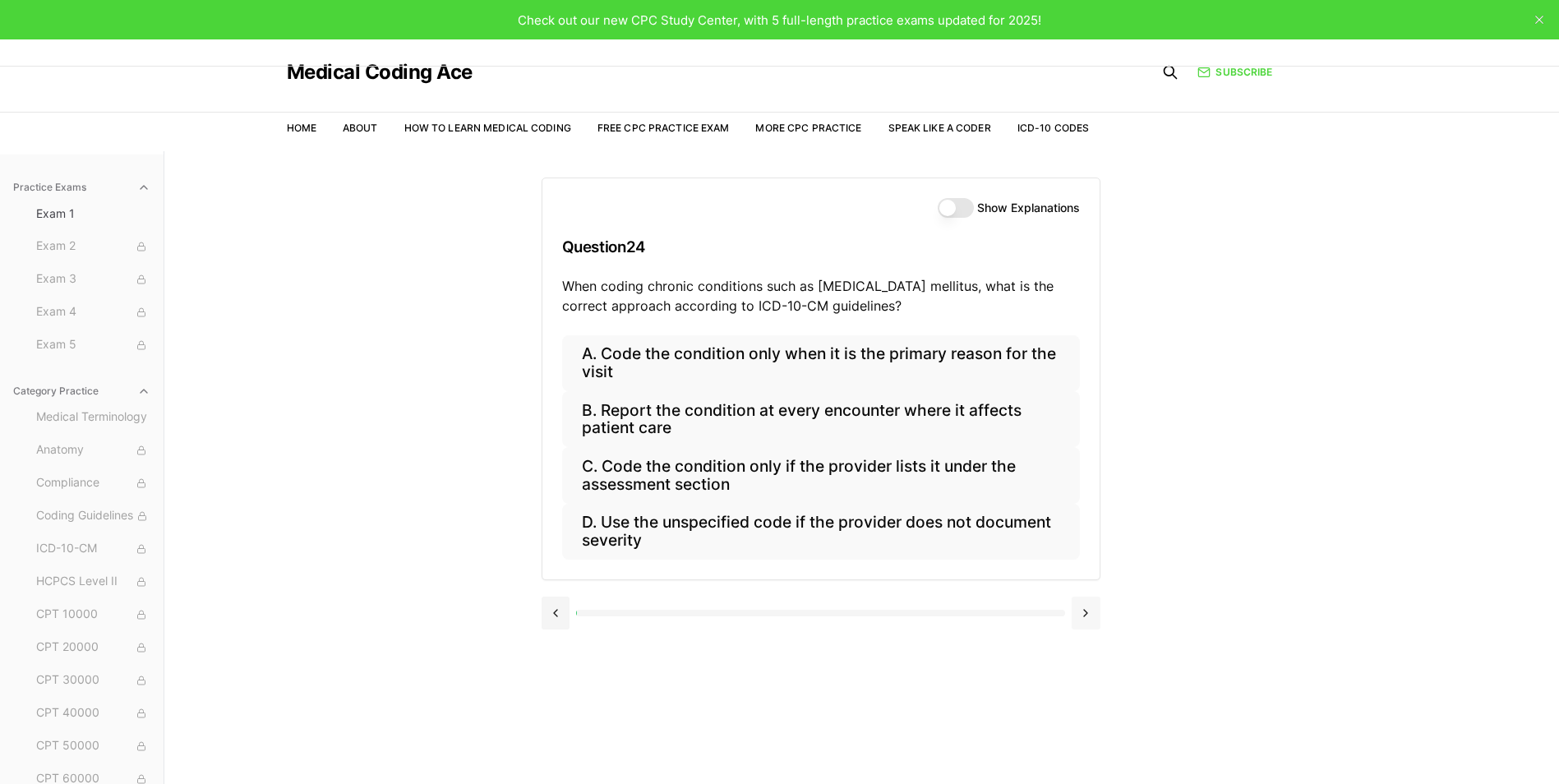
click at [1084, 538] on div "A. Code the condition only when it is the primary reason for the visit B. Repor…" at bounding box center [821, 457] width 557 height 244
click at [1084, 536] on div "A. Code the condition only when it is the primary reason for the visit B. Repor…" at bounding box center [821, 457] width 557 height 244
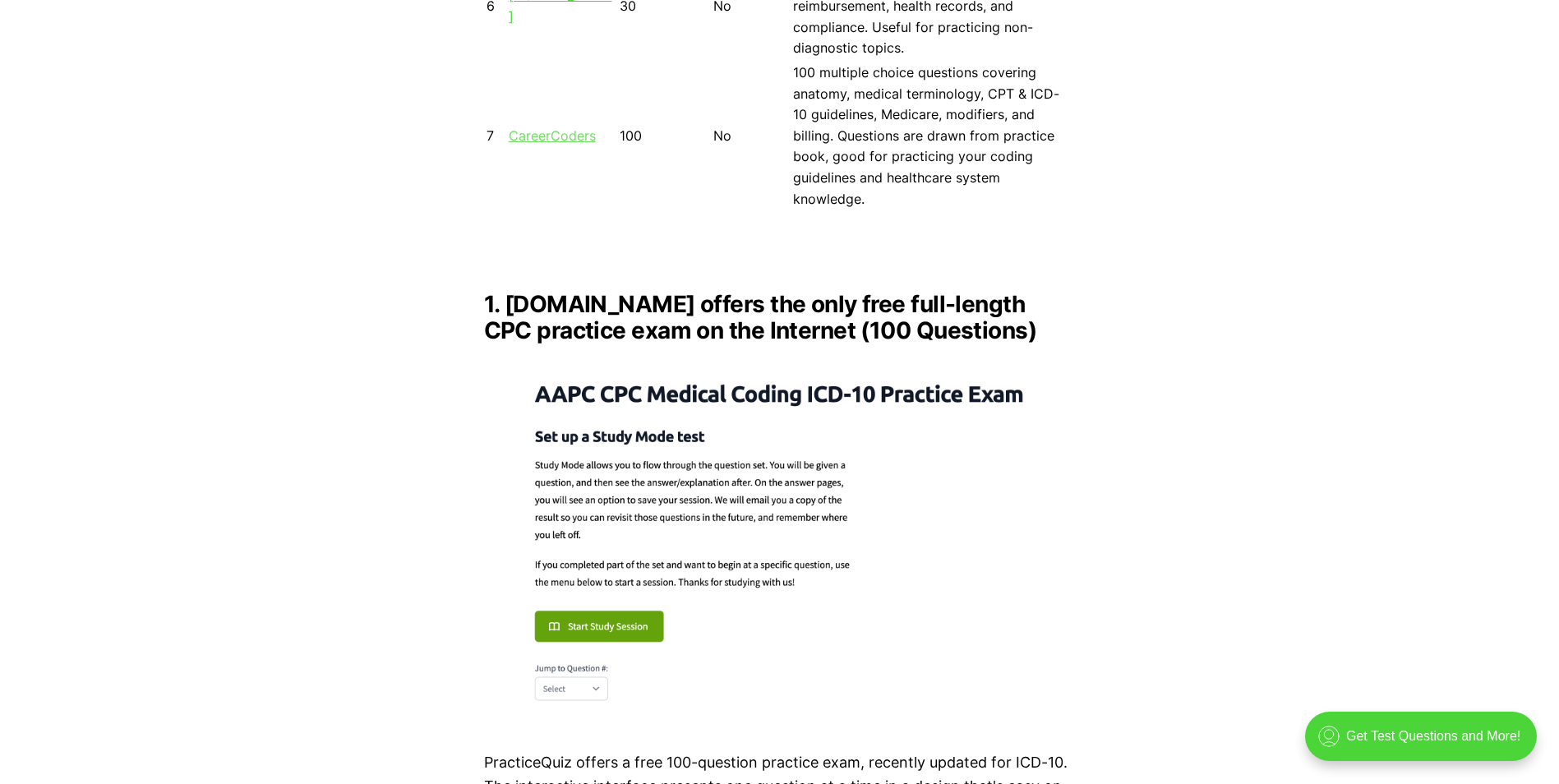
scroll to position [2135, 0]
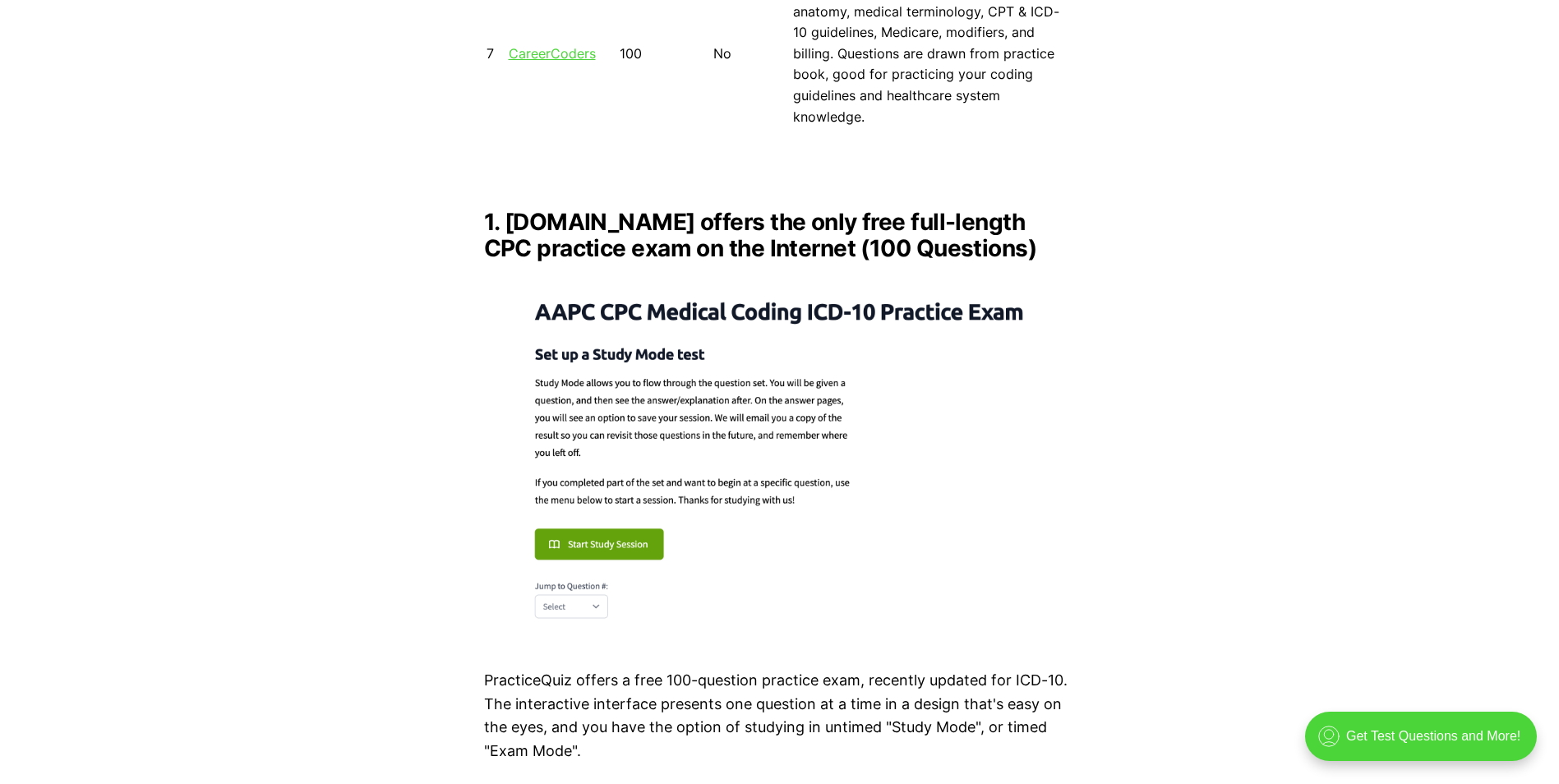
click at [572, 514] on img at bounding box center [780, 456] width 592 height 361
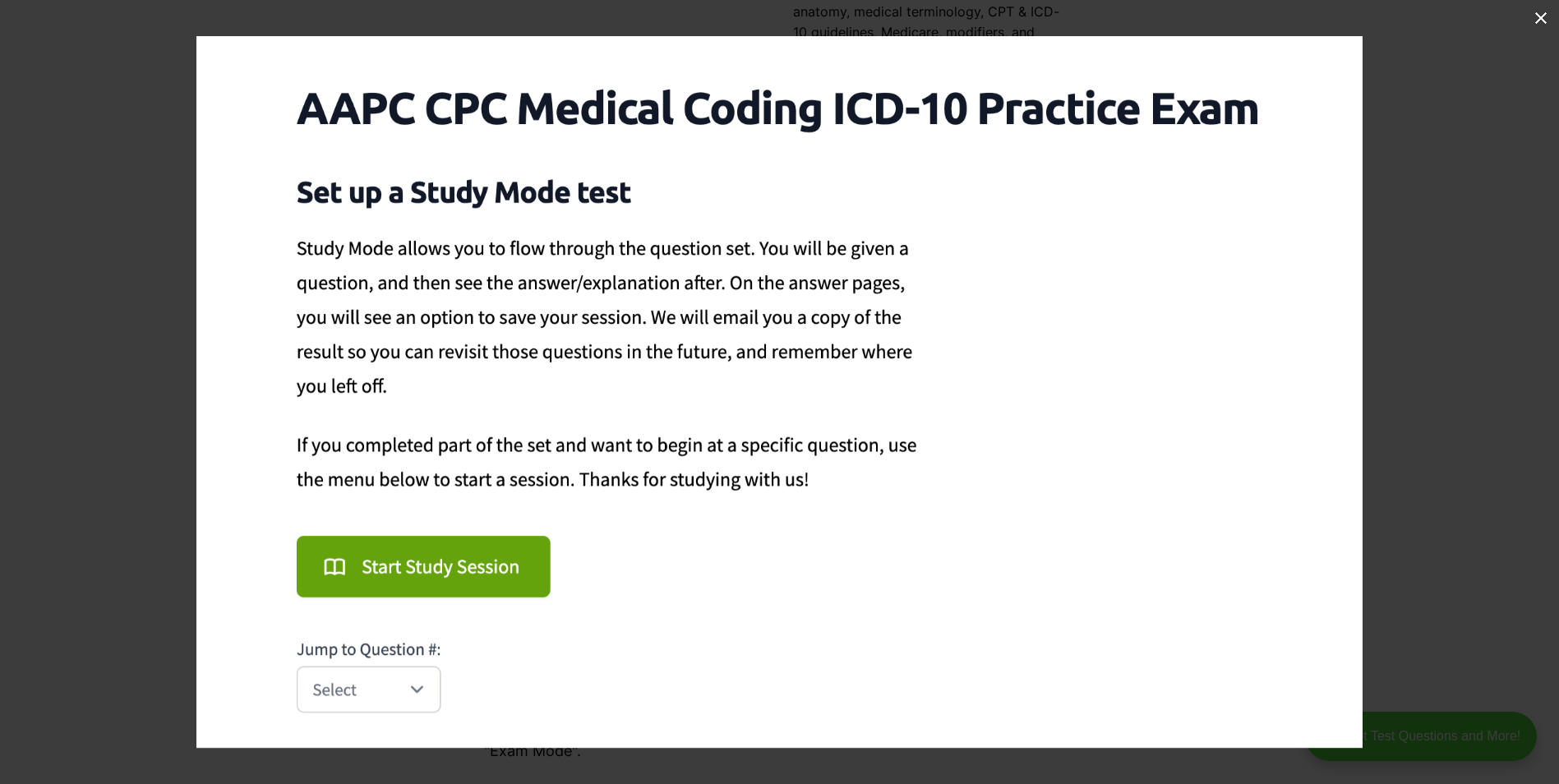
click at [411, 691] on img at bounding box center [780, 392] width 1166 height 712
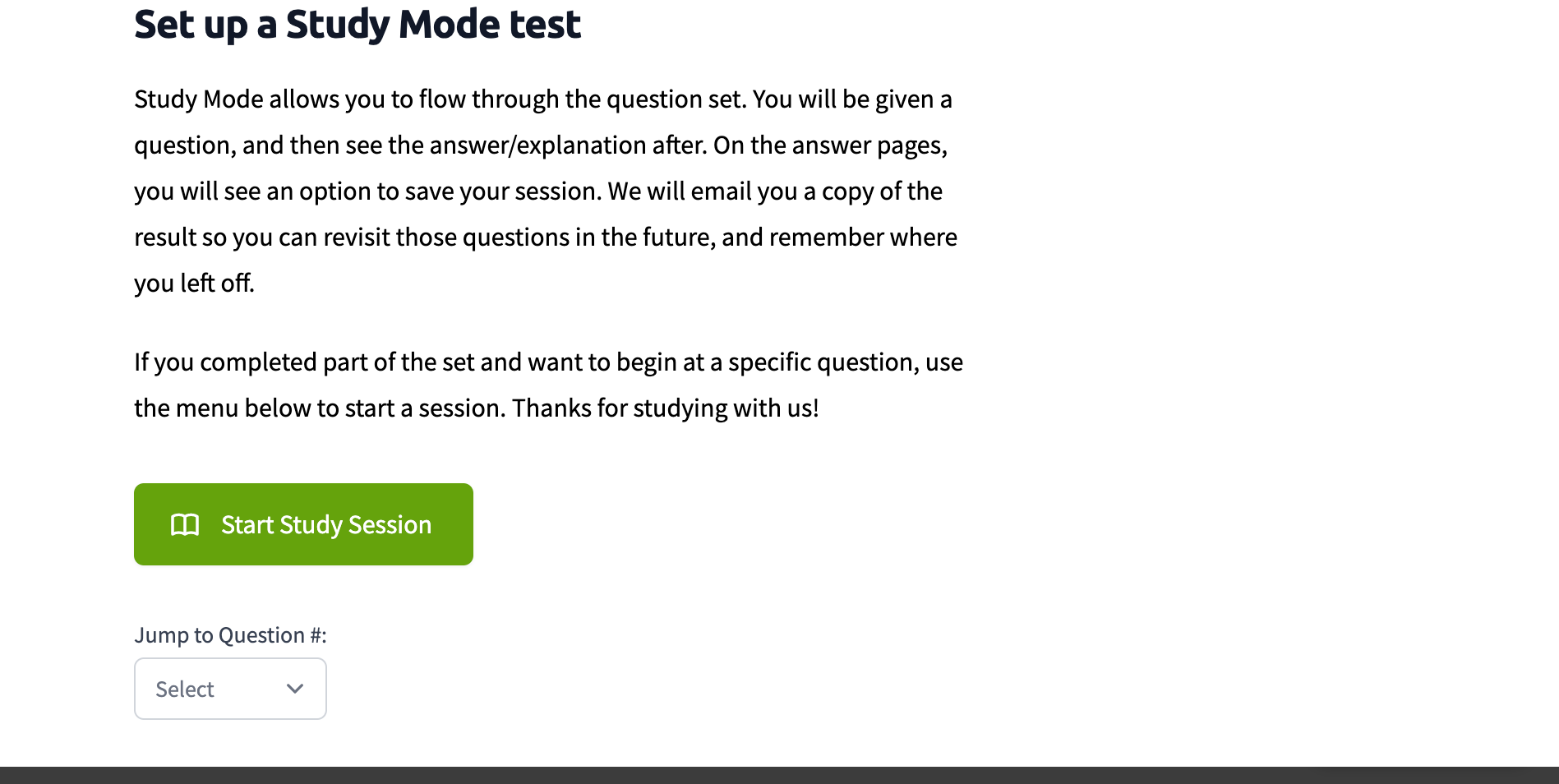
click at [322, 541] on img at bounding box center [780, 290] width 1560 height 951
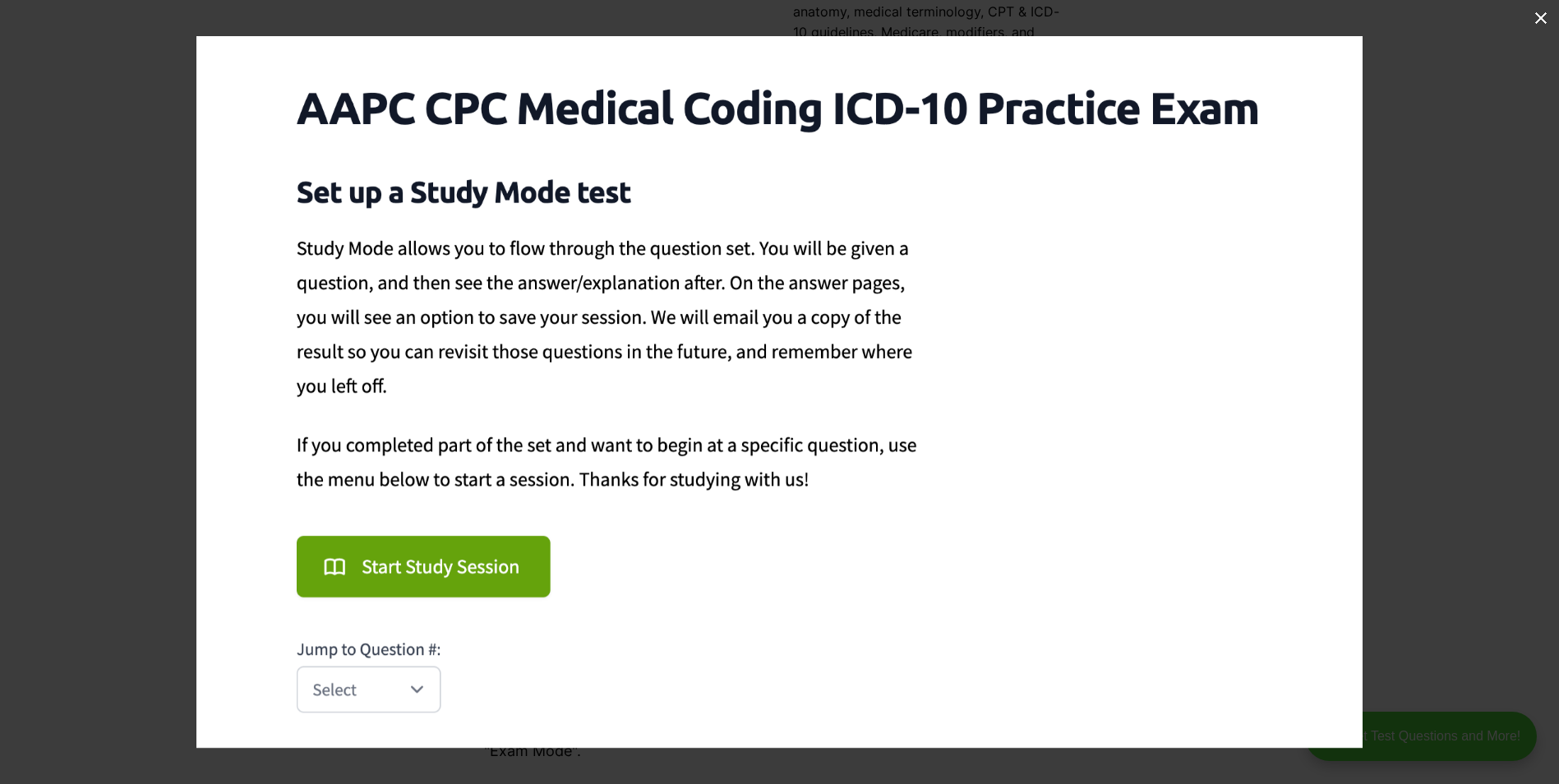
click at [379, 578] on img at bounding box center [780, 392] width 1166 height 712
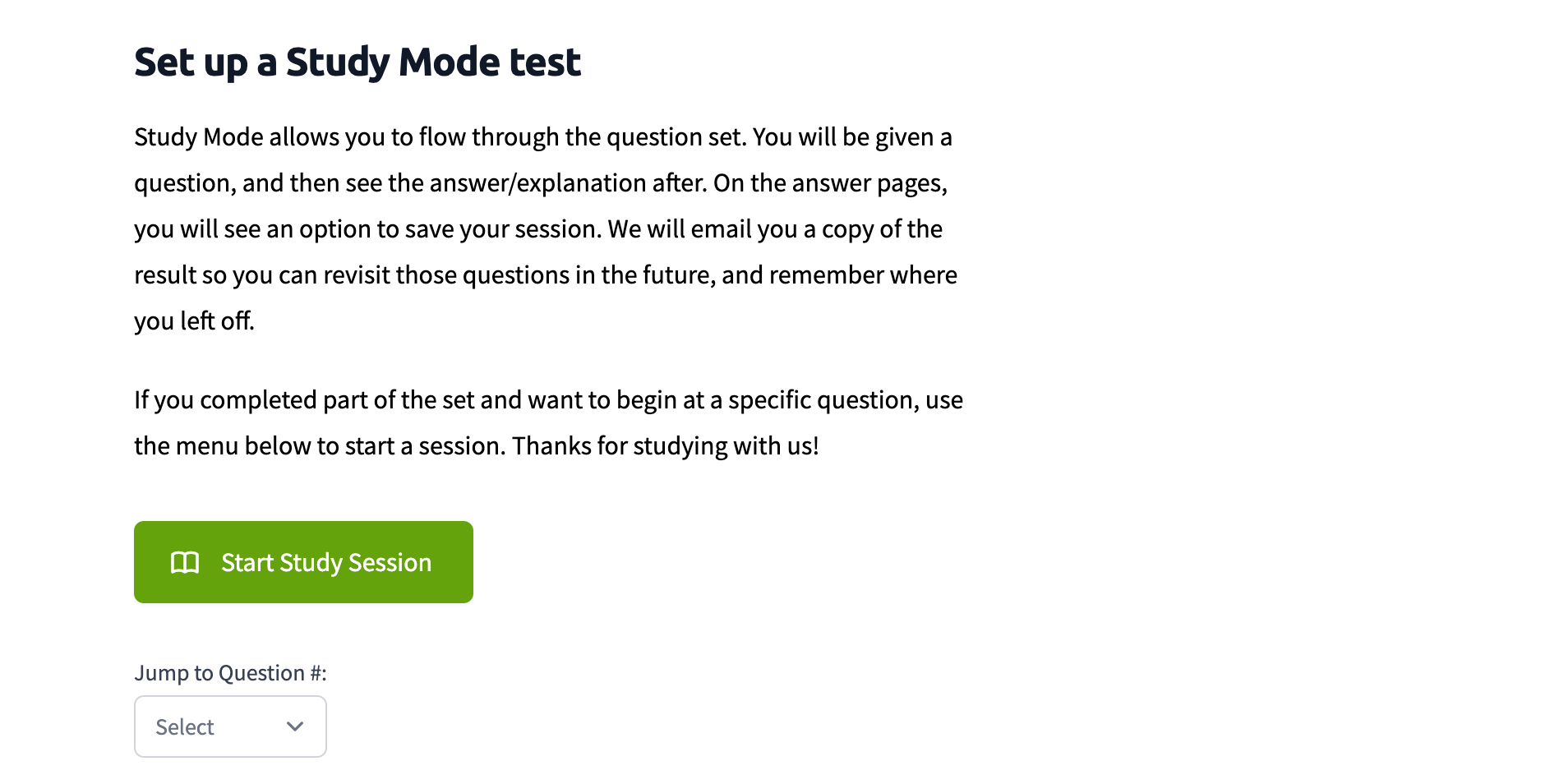
click at [380, 578] on img at bounding box center [780, 328] width 1560 height 951
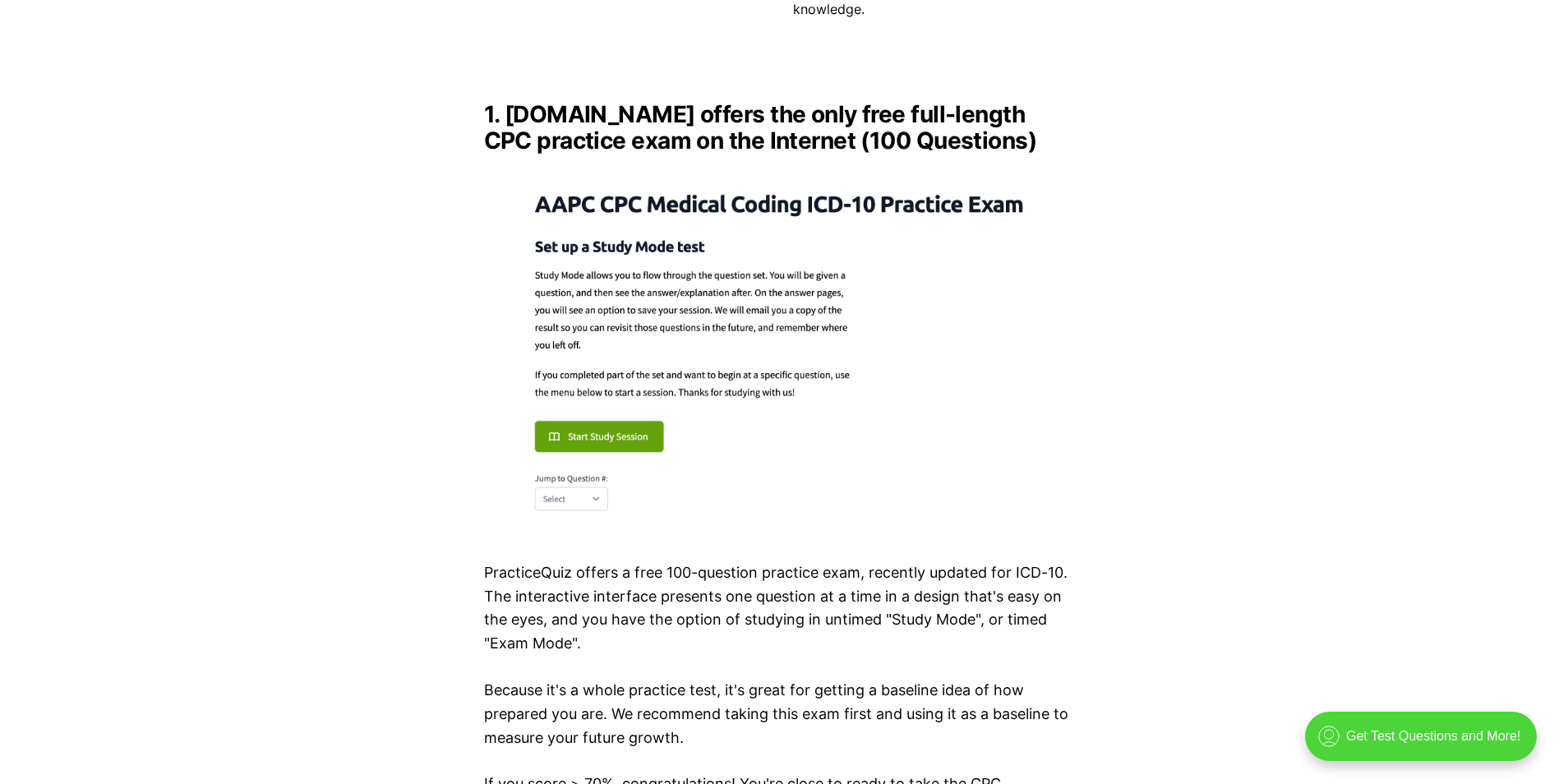
scroll to position [2218, 0]
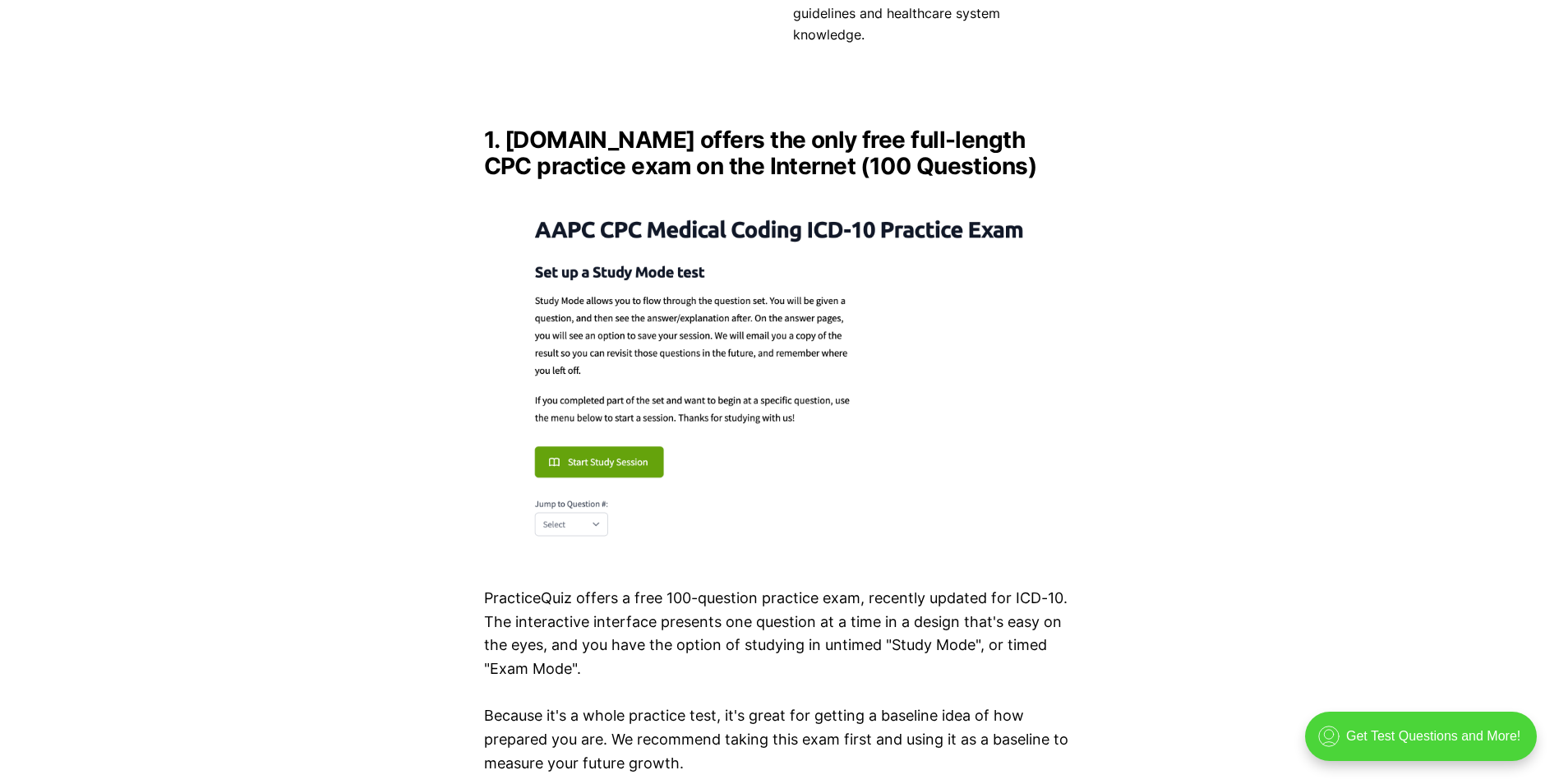
click at [593, 507] on img at bounding box center [780, 373] width 592 height 361
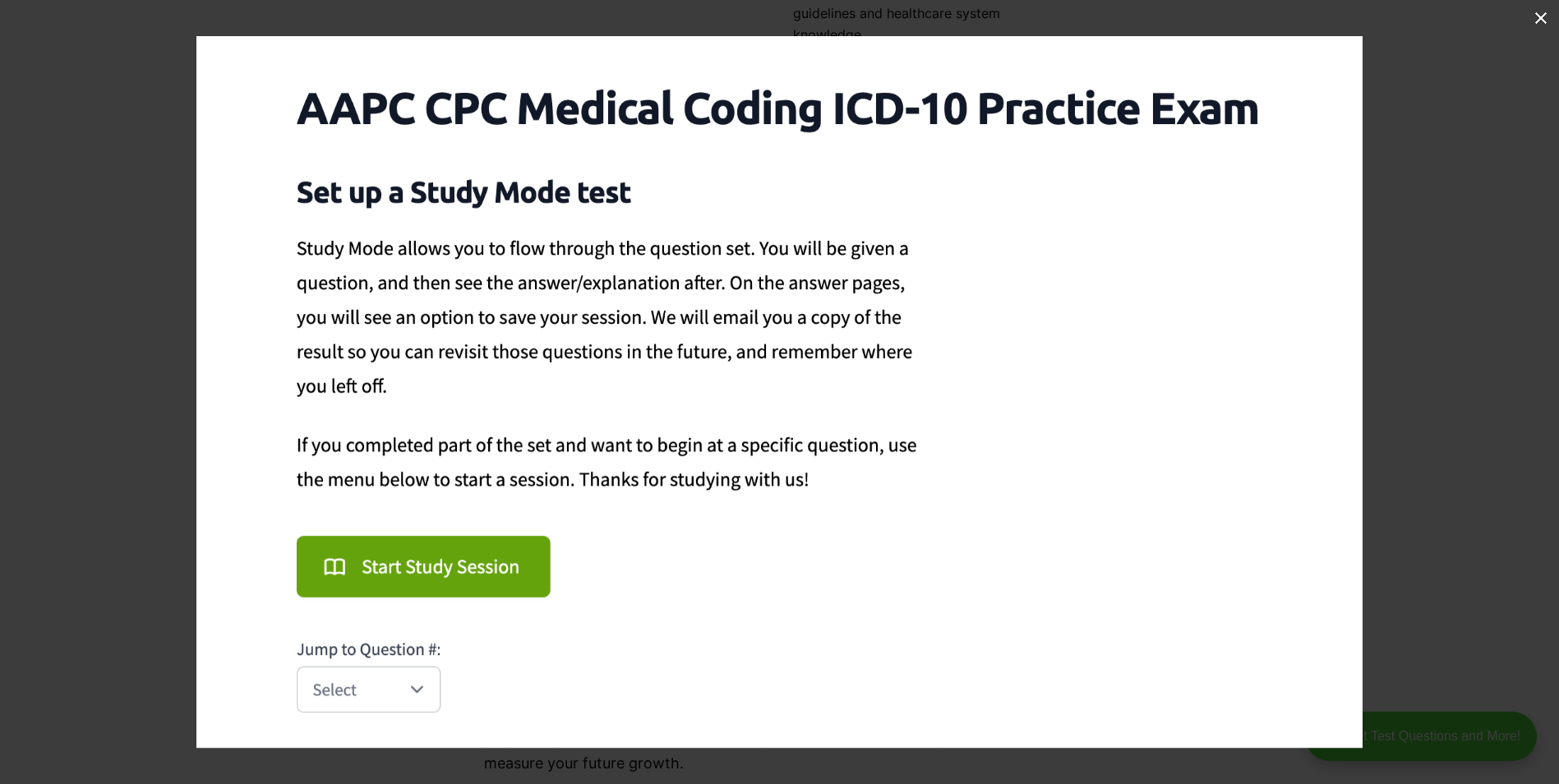
click at [409, 687] on img at bounding box center [780, 392] width 1166 height 712
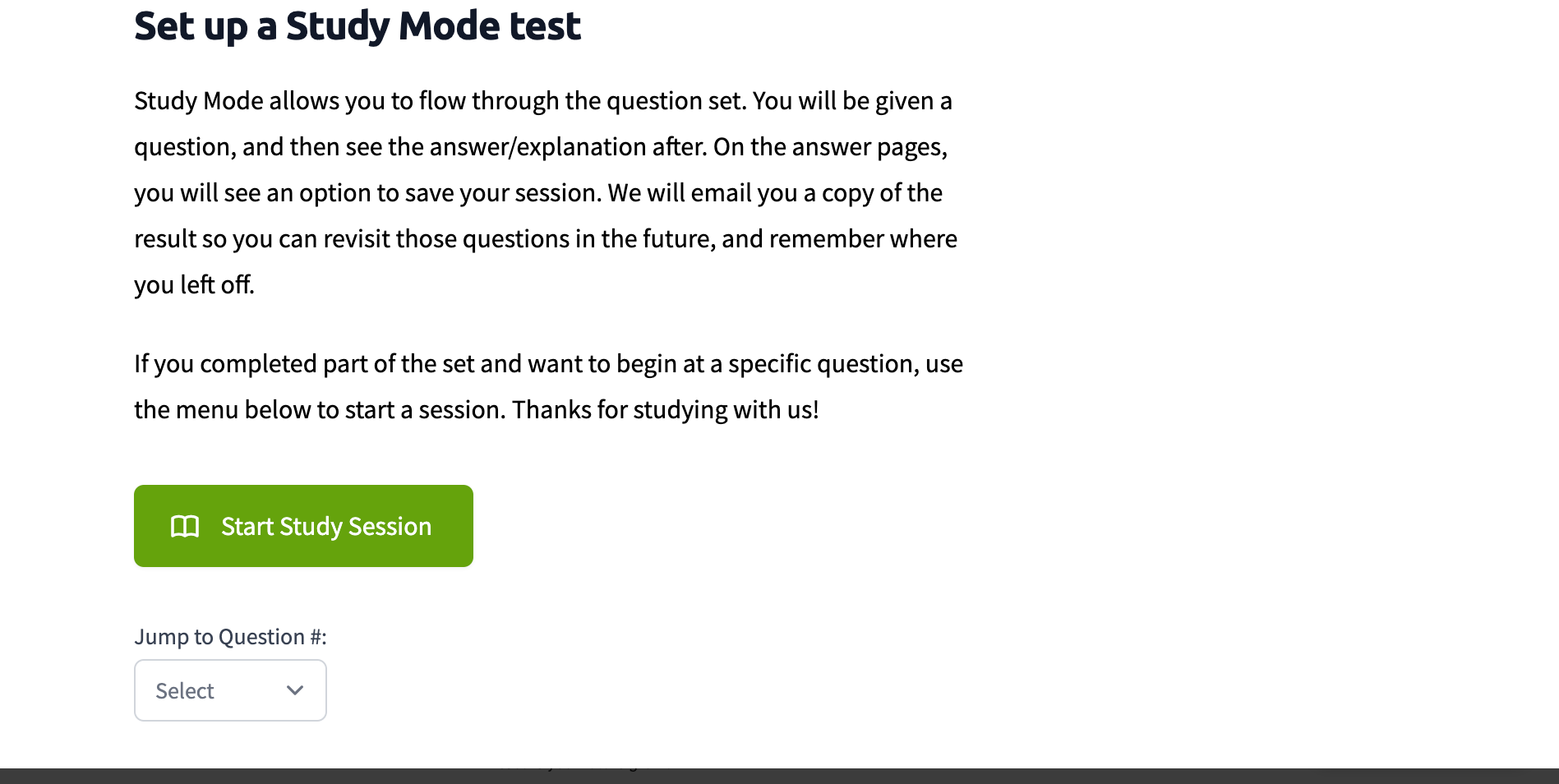
click at [260, 693] on img at bounding box center [780, 292] width 1560 height 951
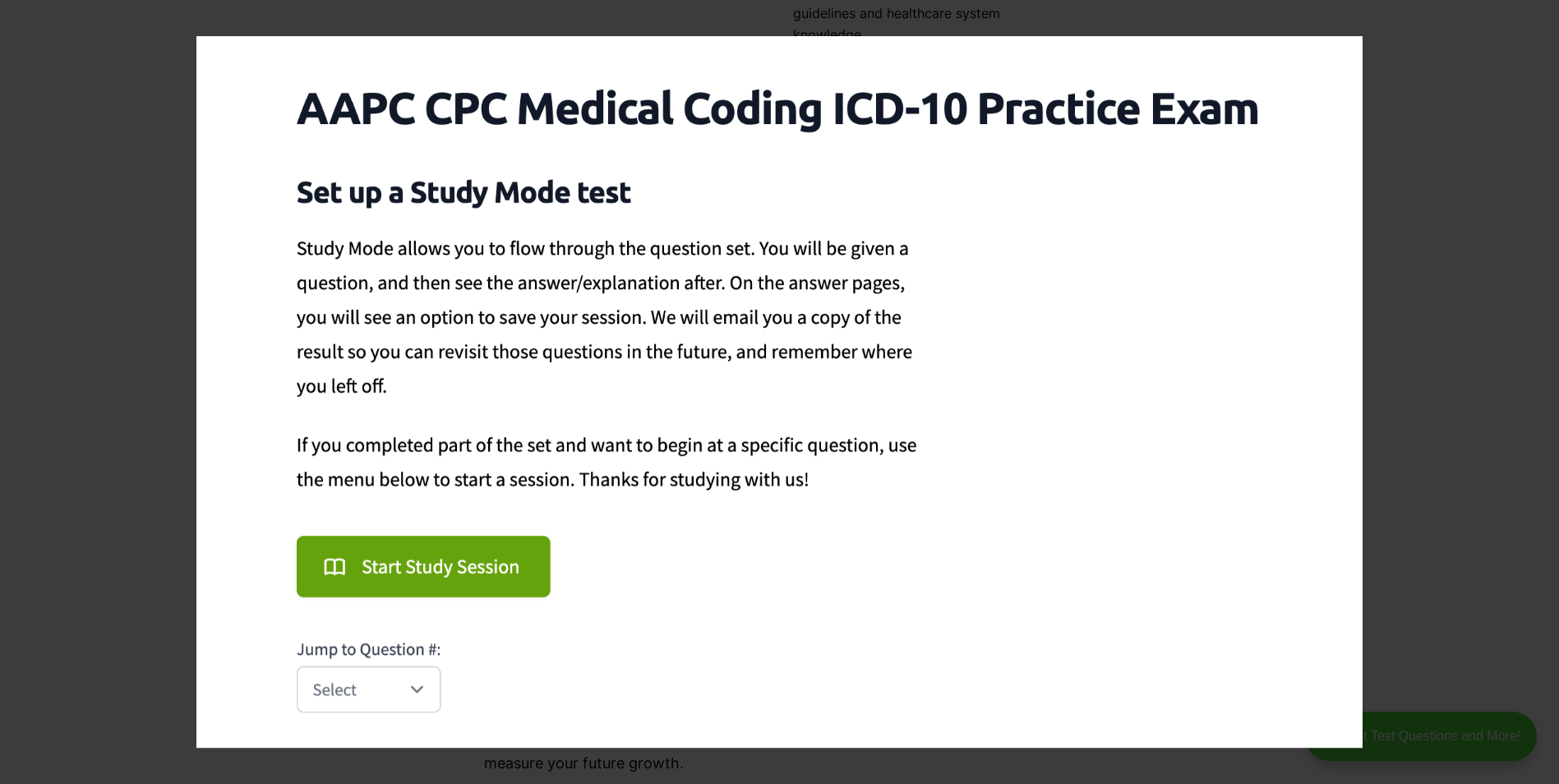
click at [447, 574] on img at bounding box center [780, 392] width 1166 height 712
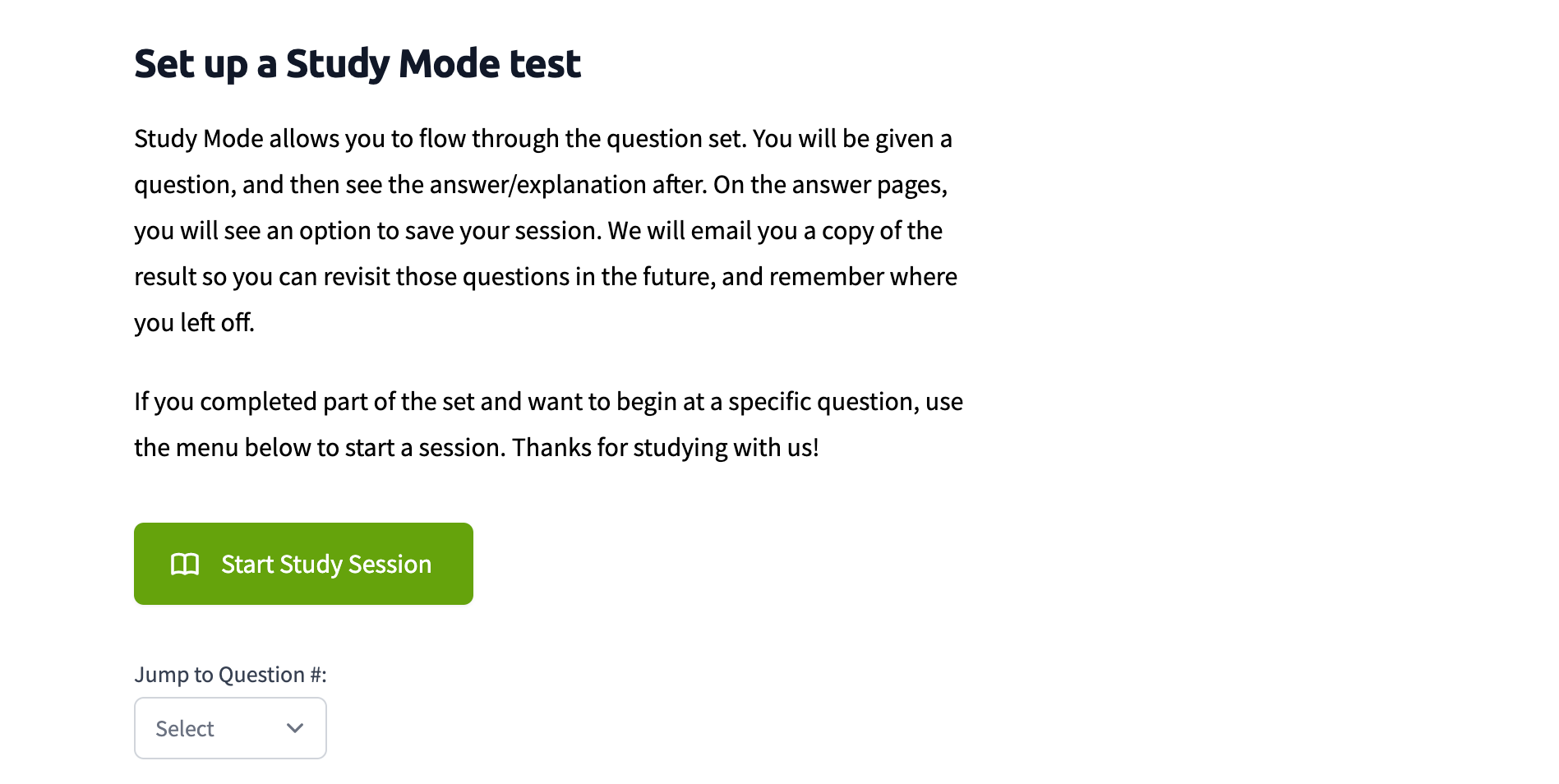
click at [386, 567] on img at bounding box center [780, 330] width 1560 height 951
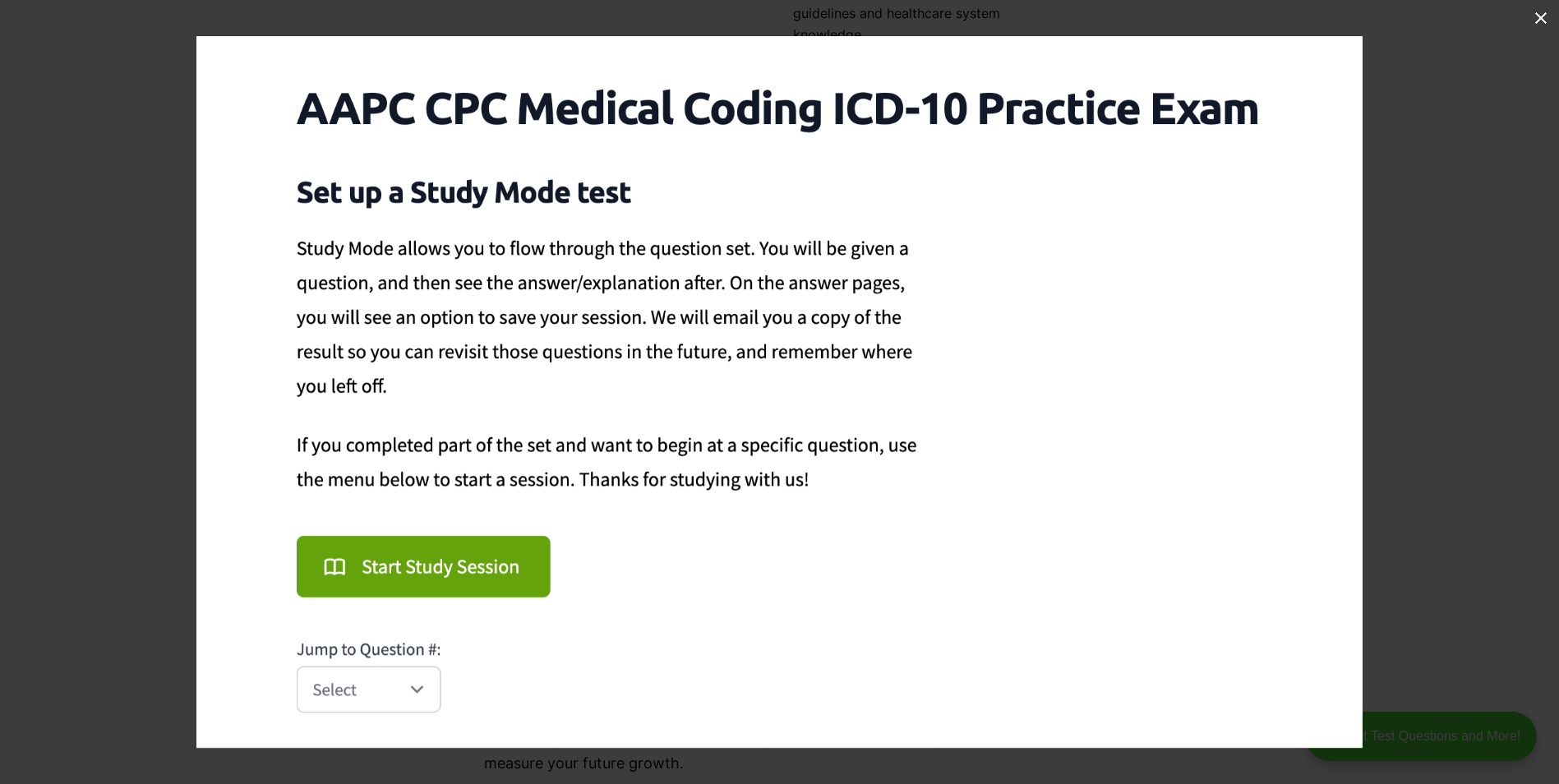
click at [1544, 18] on button at bounding box center [1541, 18] width 36 height 36
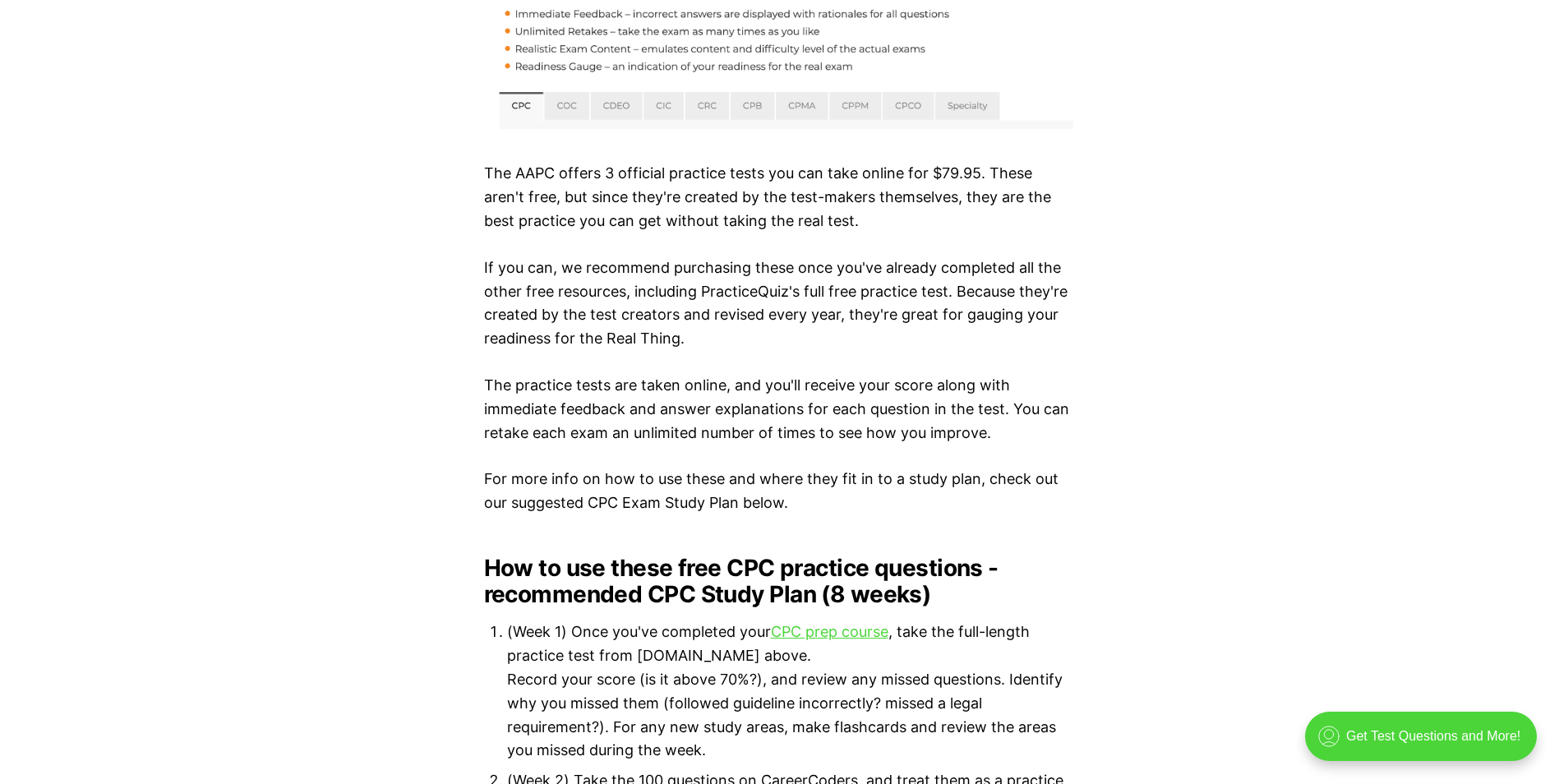
scroll to position [7147, 0]
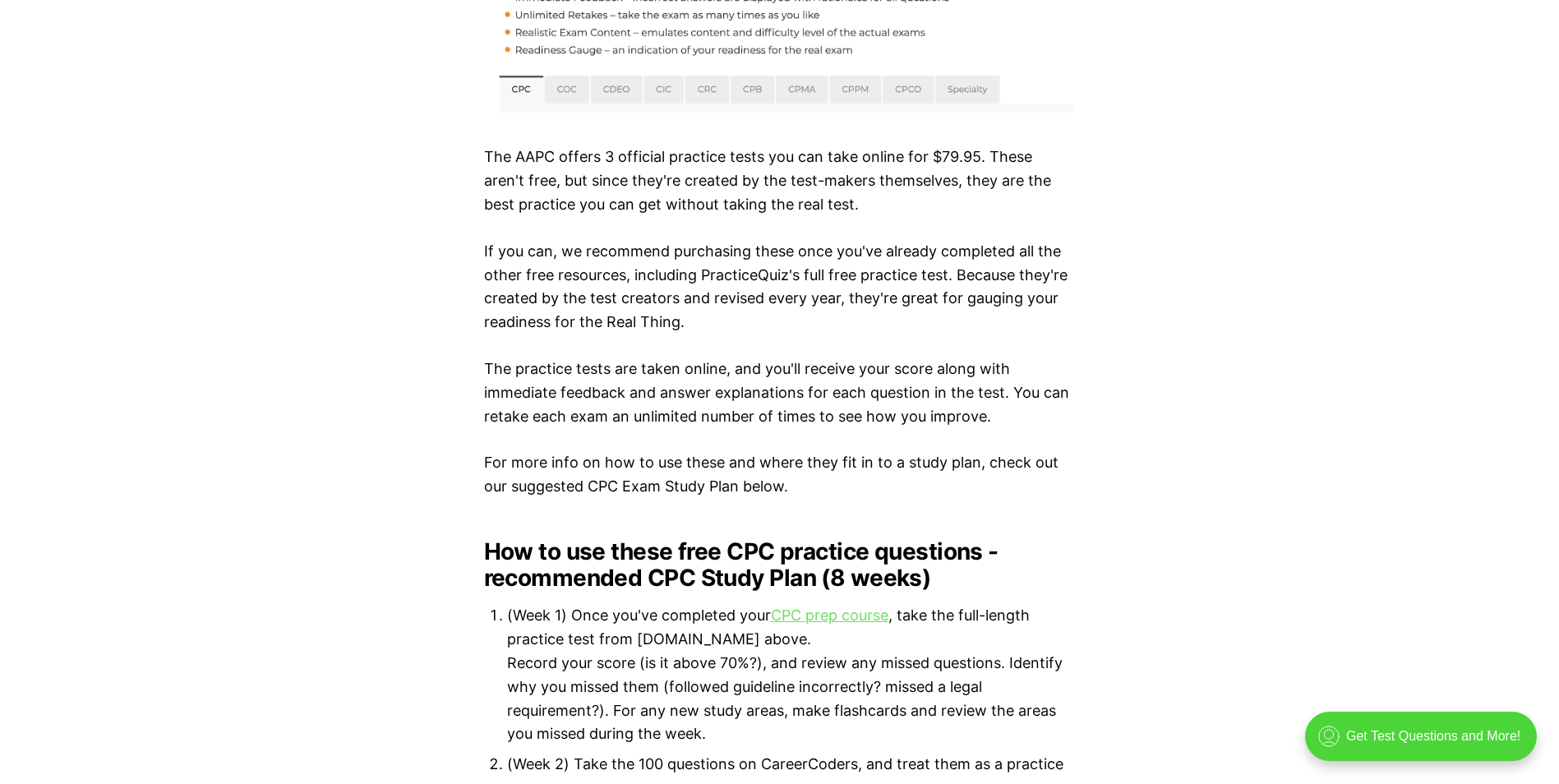
click at [850, 607] on link "CPC prep course" at bounding box center [829, 615] width 117 height 17
